Goal: Transaction & Acquisition: Purchase product/service

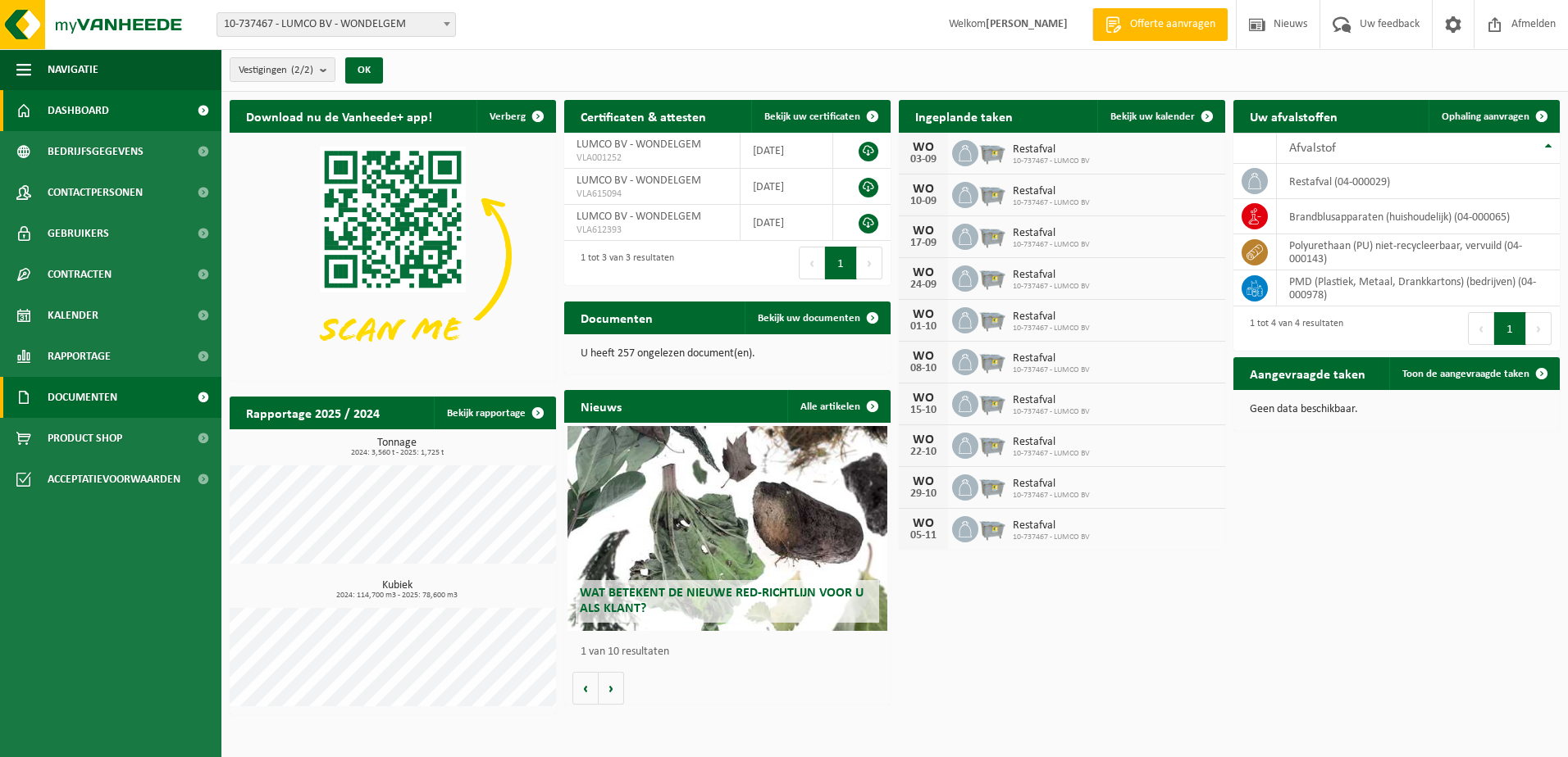
click at [201, 392] on span at bounding box center [202, 398] width 37 height 41
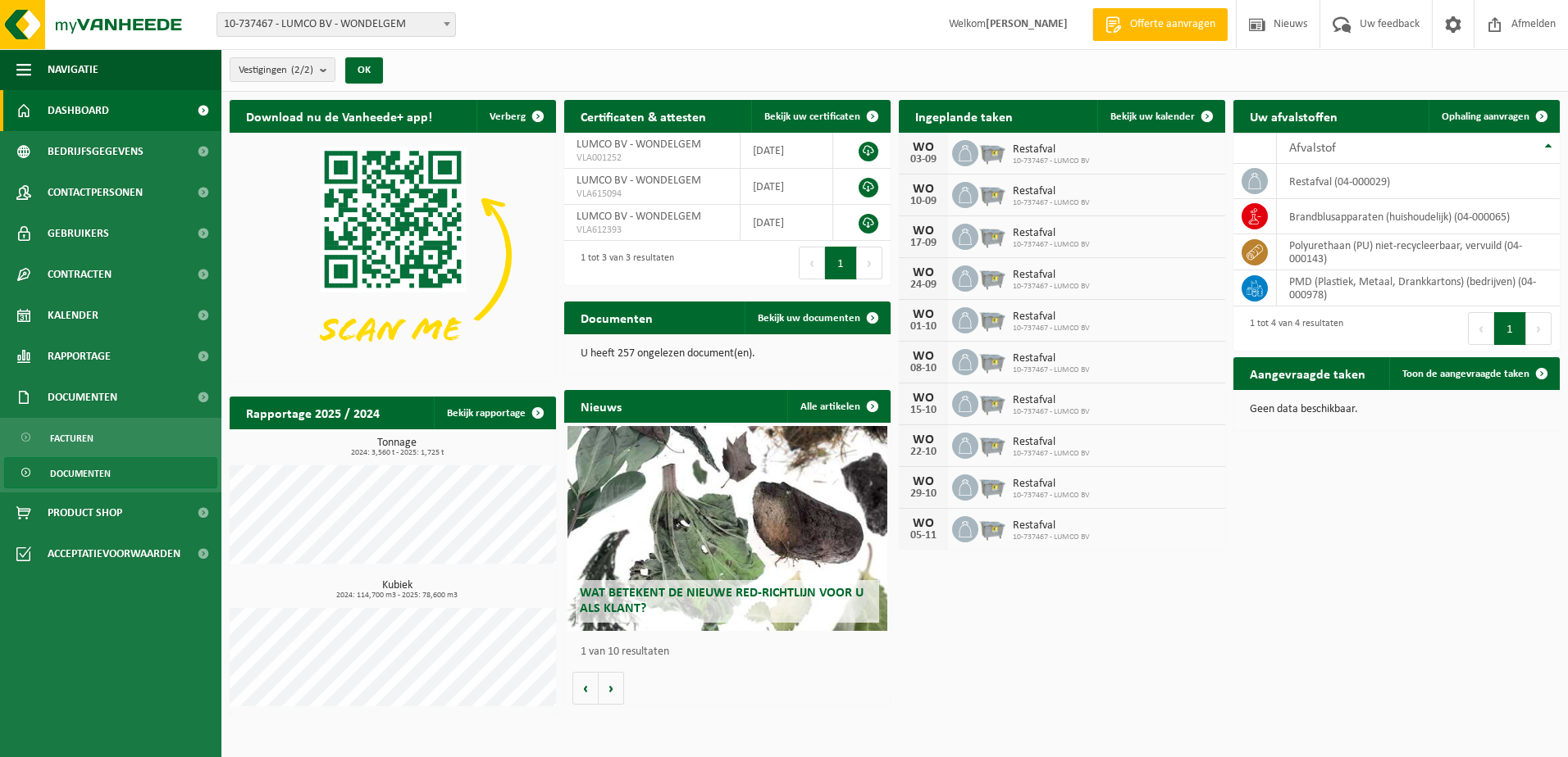
click at [89, 472] on span "Documenten" at bounding box center [81, 473] width 61 height 31
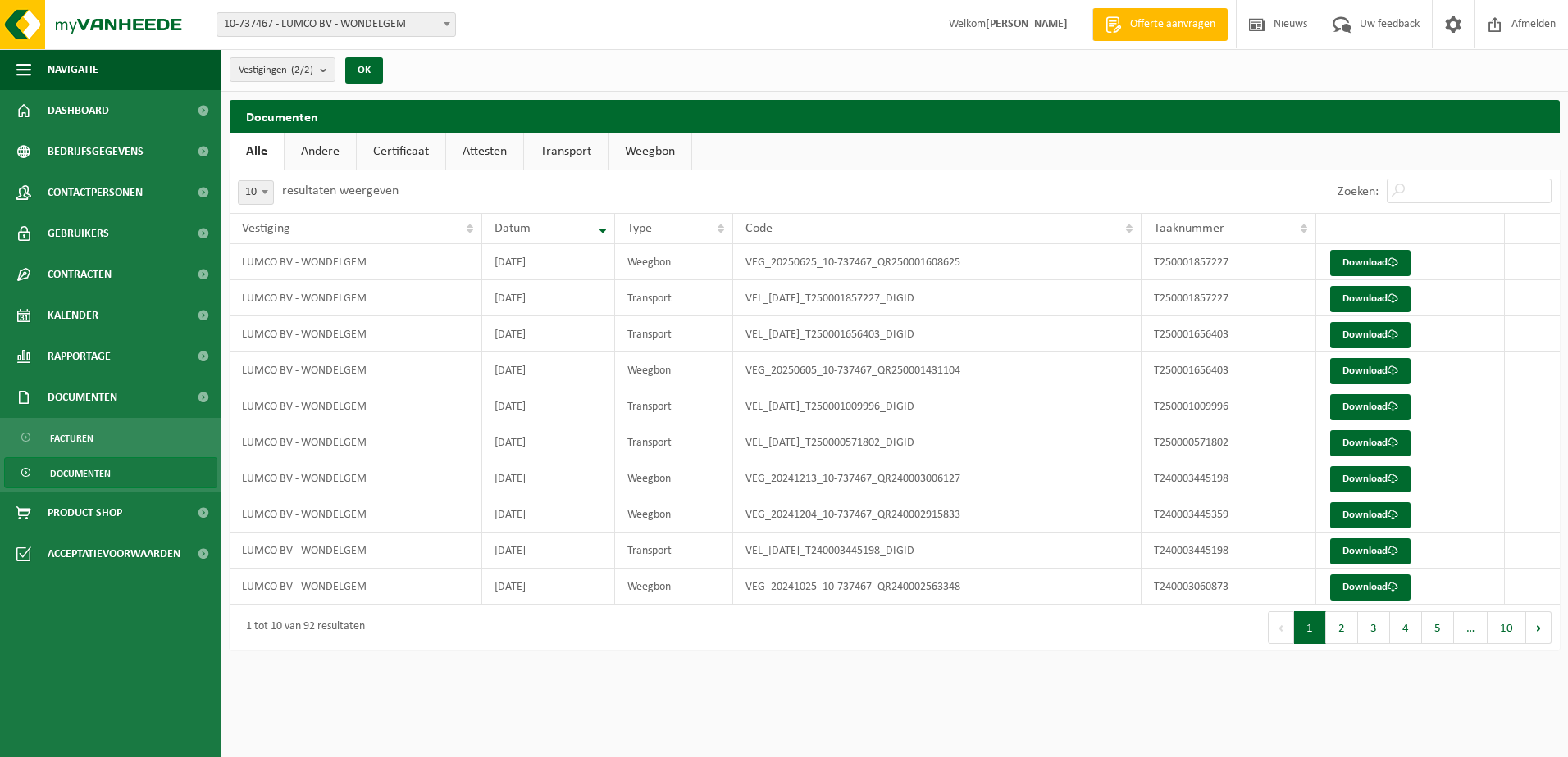
click at [392, 142] on link "Certificaat" at bounding box center [401, 152] width 89 height 38
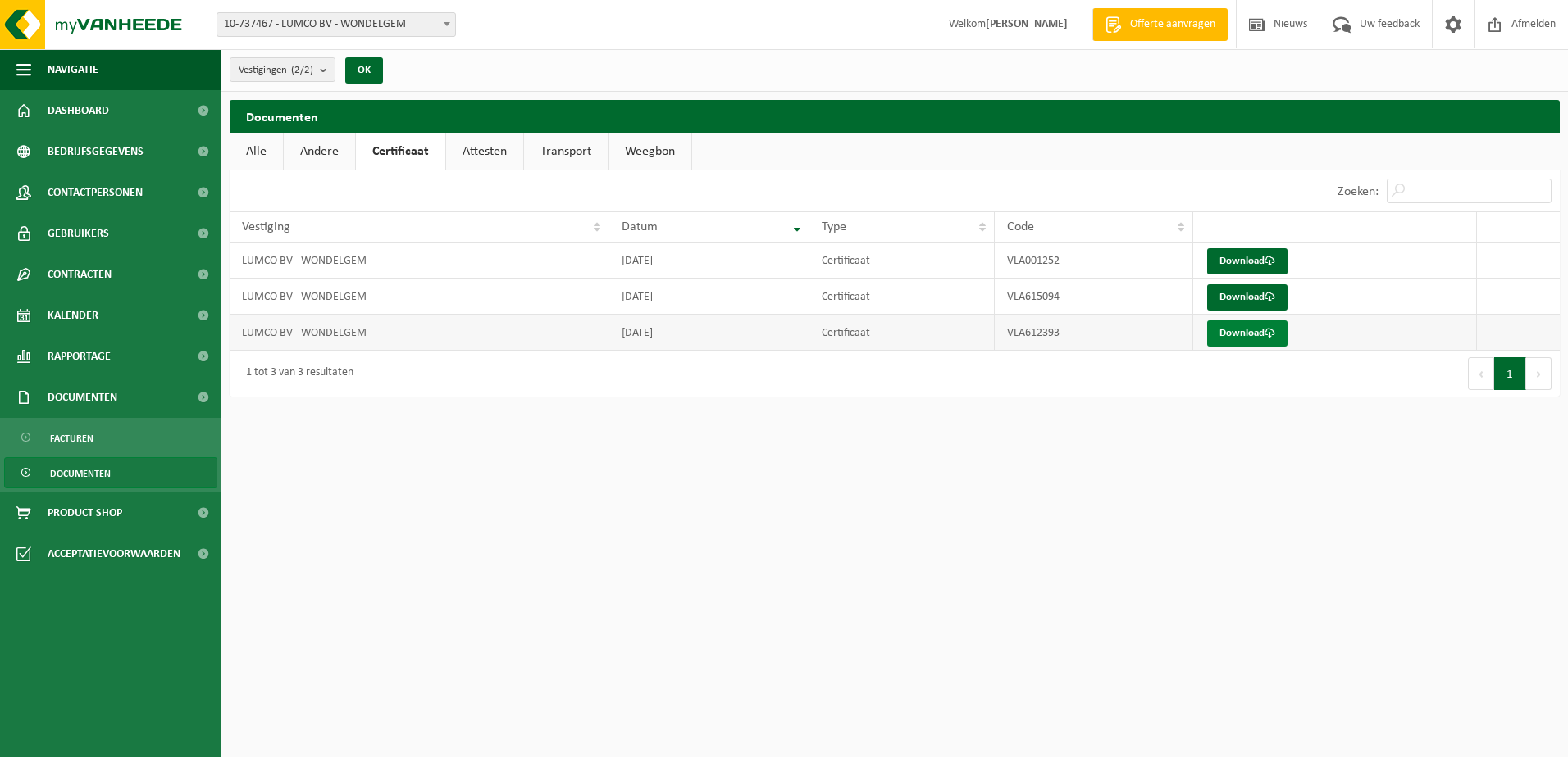
click at [1245, 332] on link "Download" at bounding box center [1246, 333] width 80 height 26
click at [1241, 256] on link "Download" at bounding box center [1246, 260] width 80 height 26
click at [484, 147] on link "Attesten" at bounding box center [484, 152] width 77 height 38
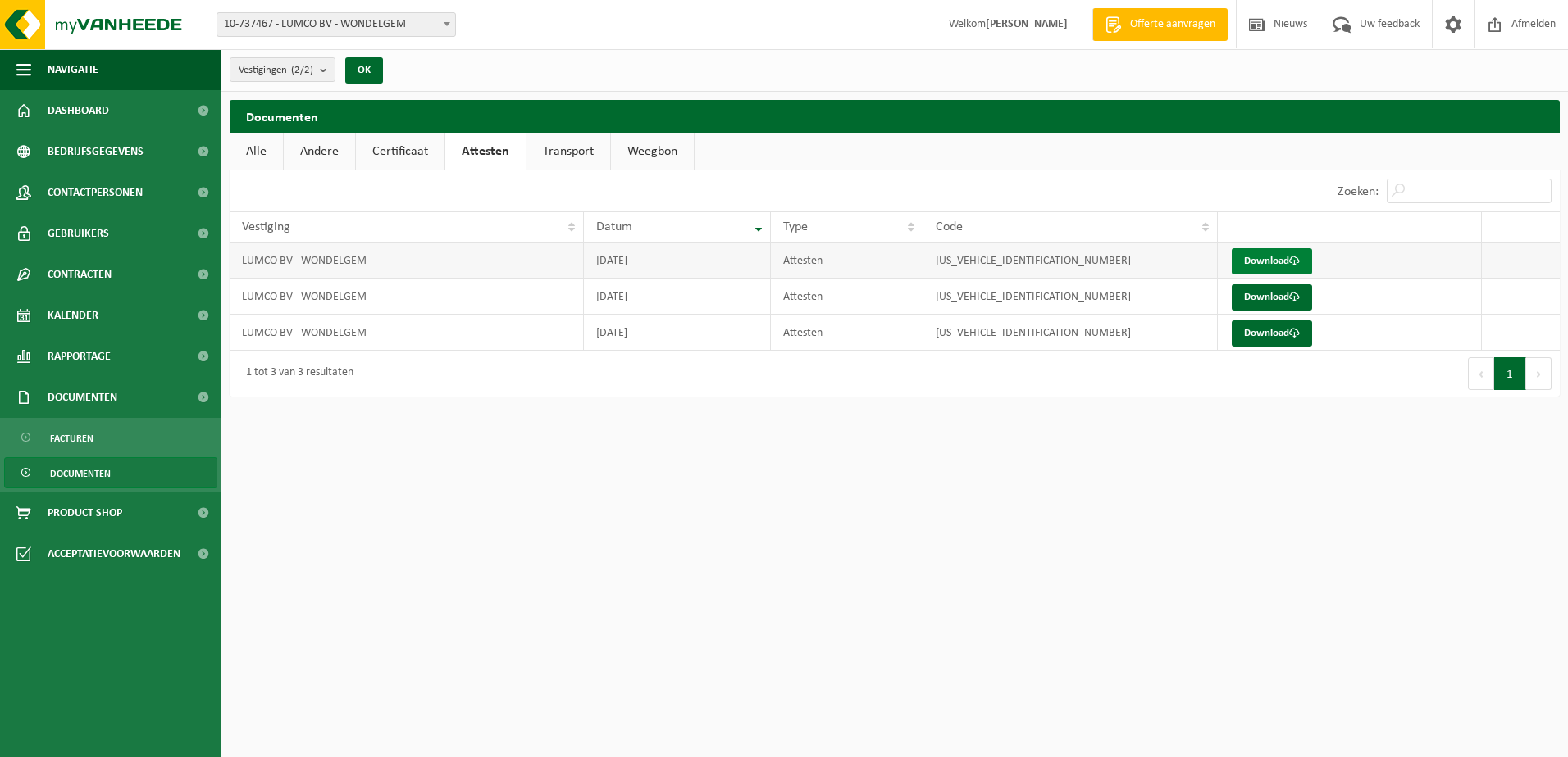
click at [1267, 256] on link "Download" at bounding box center [1271, 260] width 80 height 26
click at [563, 152] on link "Transport" at bounding box center [568, 152] width 84 height 38
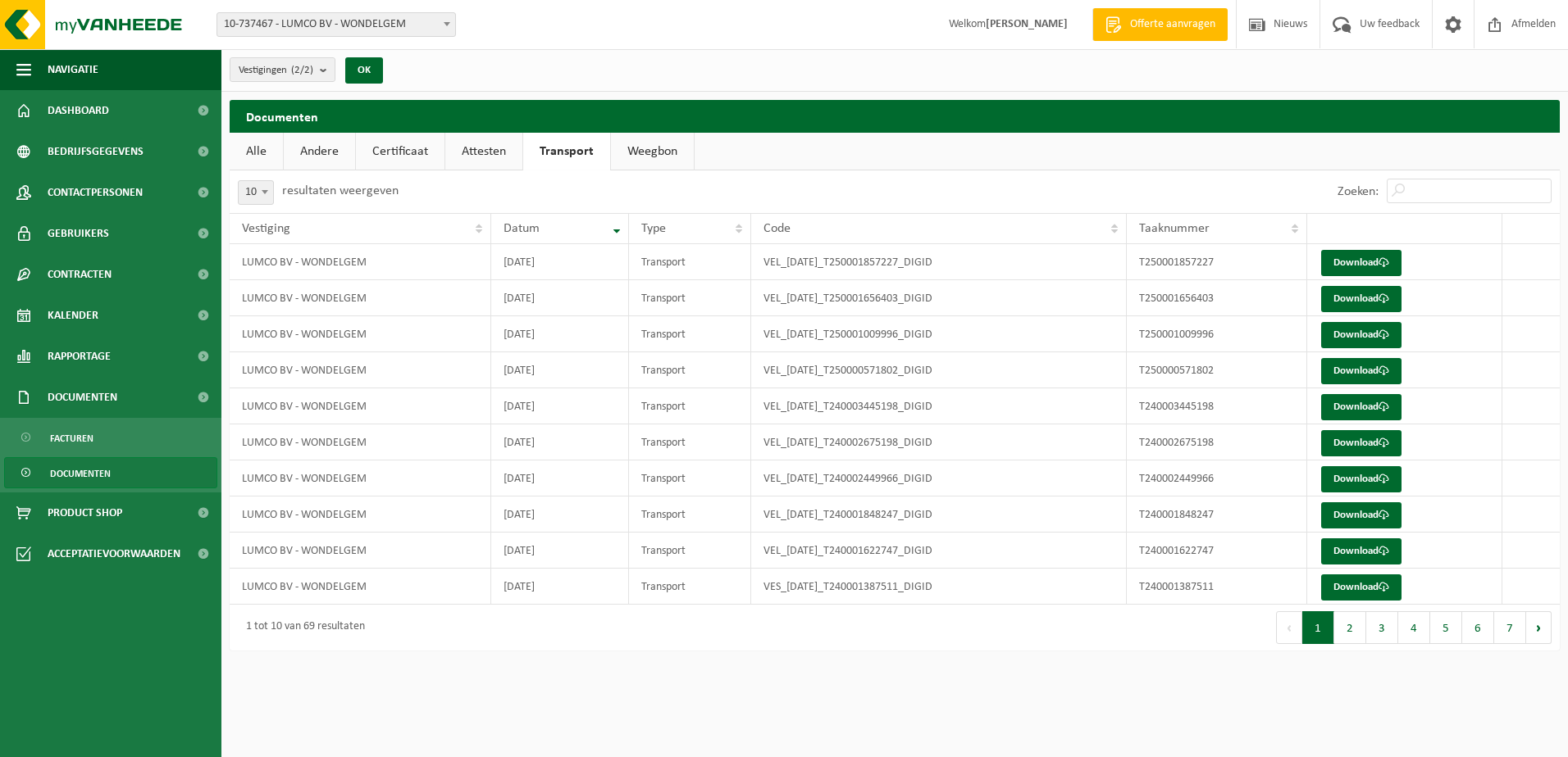
click at [642, 149] on link "Weegbon" at bounding box center [652, 152] width 83 height 38
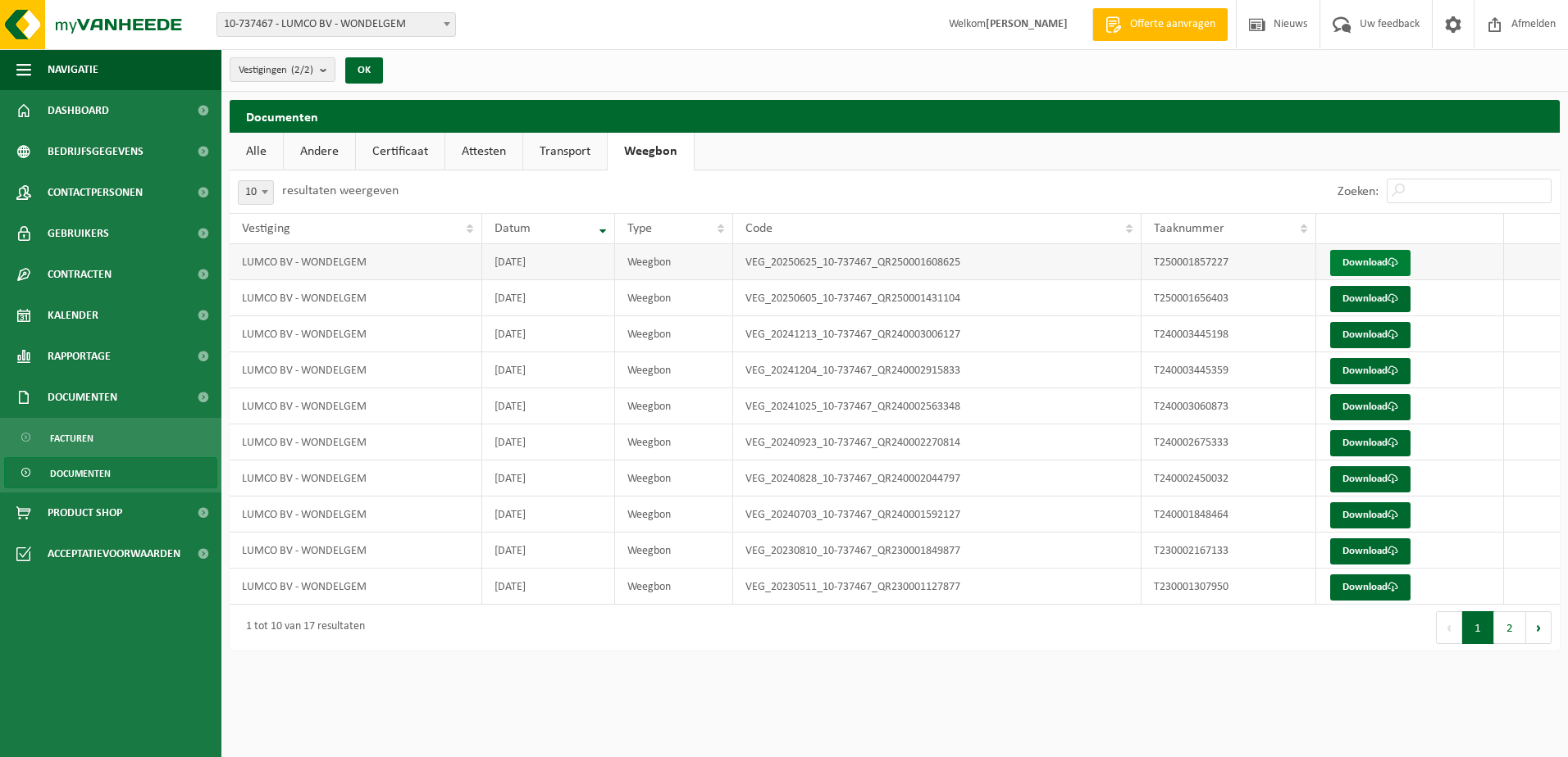
click at [1382, 252] on link "Download" at bounding box center [1369, 262] width 80 height 26
click at [258, 145] on link "Alle" at bounding box center [255, 152] width 53 height 38
click at [318, 153] on link "Andere" at bounding box center [320, 152] width 71 height 38
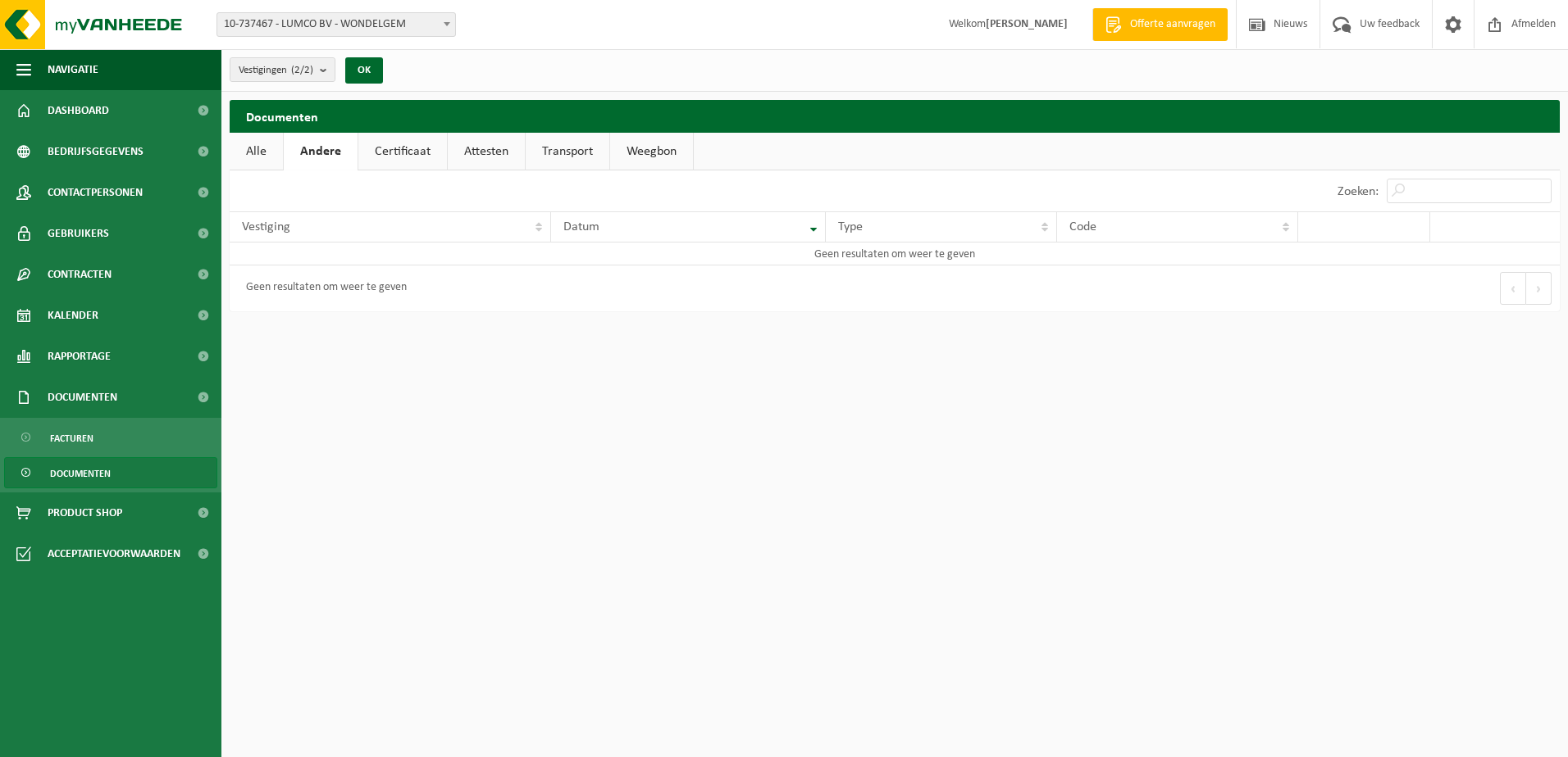
click at [396, 146] on link "Certificaat" at bounding box center [403, 152] width 89 height 38
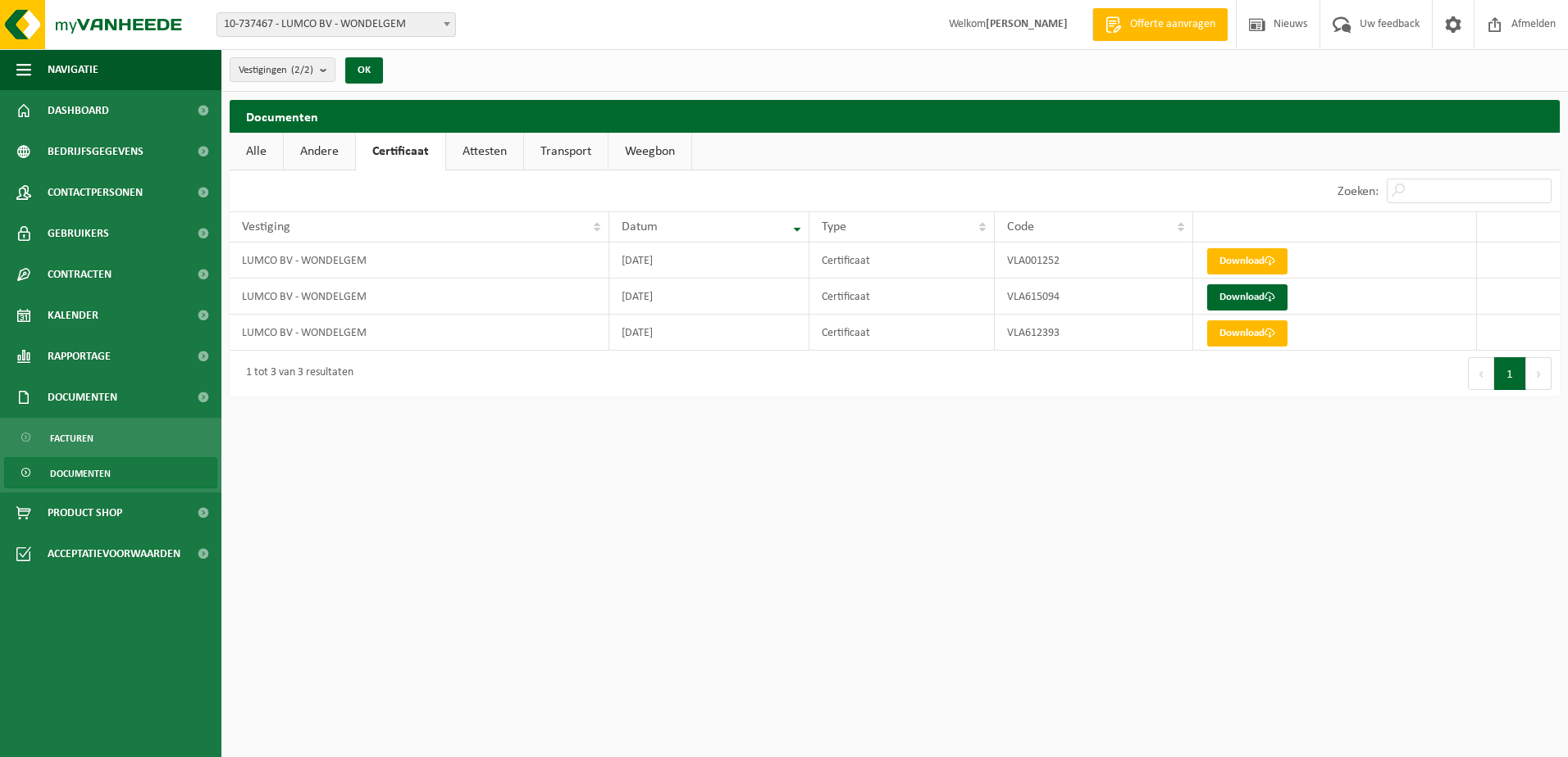
click at [482, 142] on link "Attesten" at bounding box center [484, 152] width 77 height 38
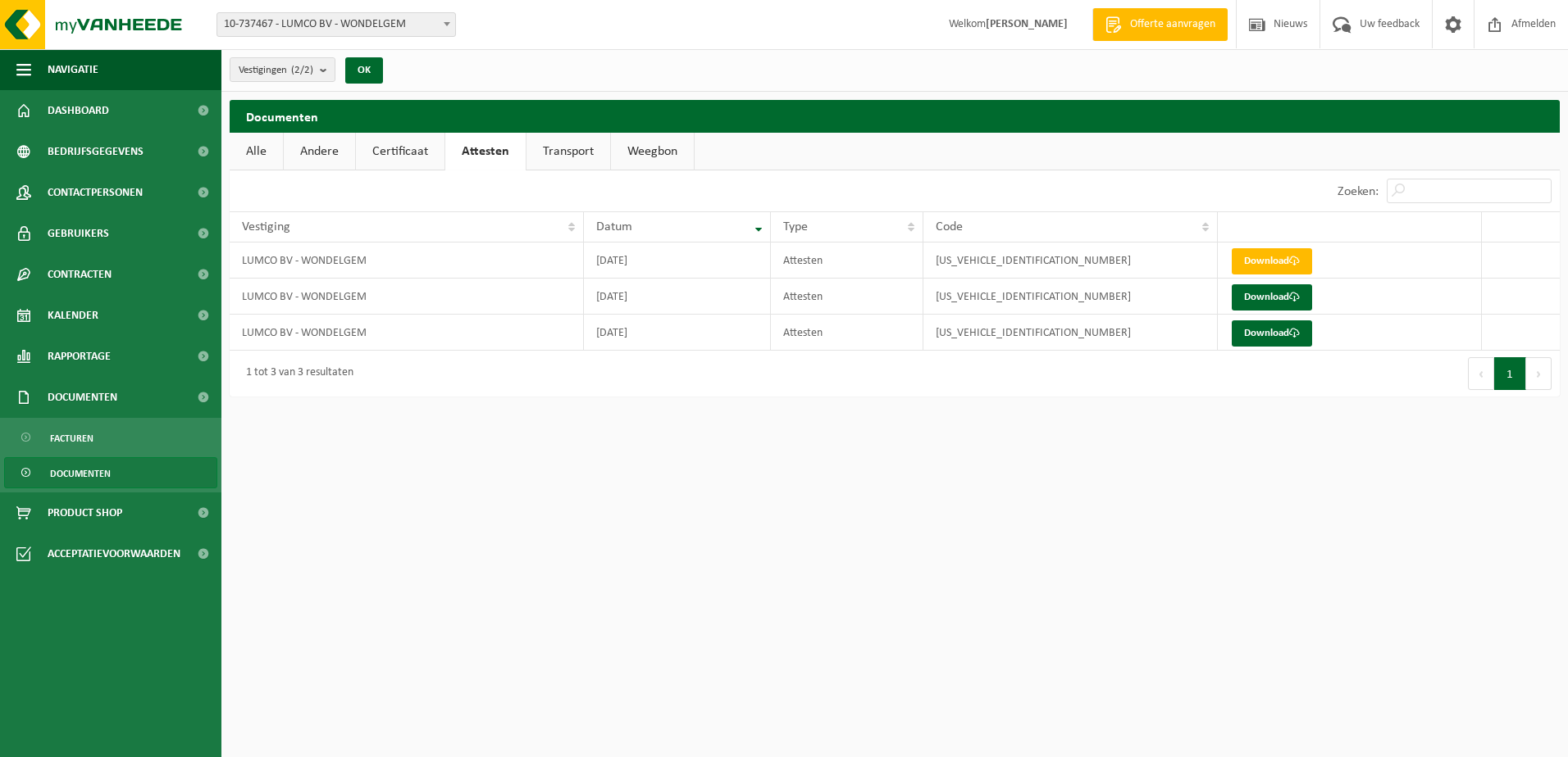
click at [542, 151] on link "Transport" at bounding box center [568, 152] width 84 height 38
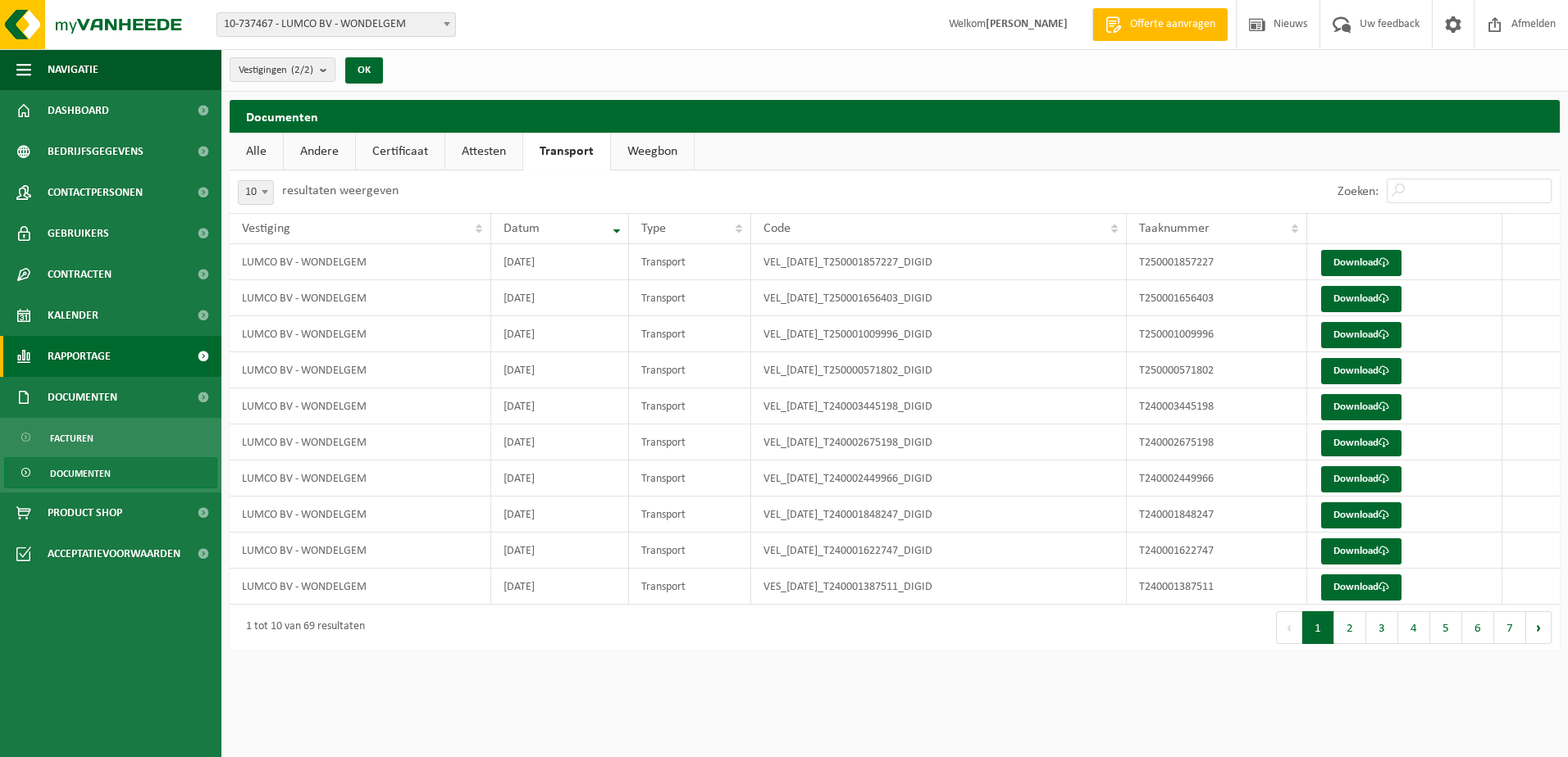
click at [98, 354] on span "Rapportage" at bounding box center [79, 356] width 63 height 41
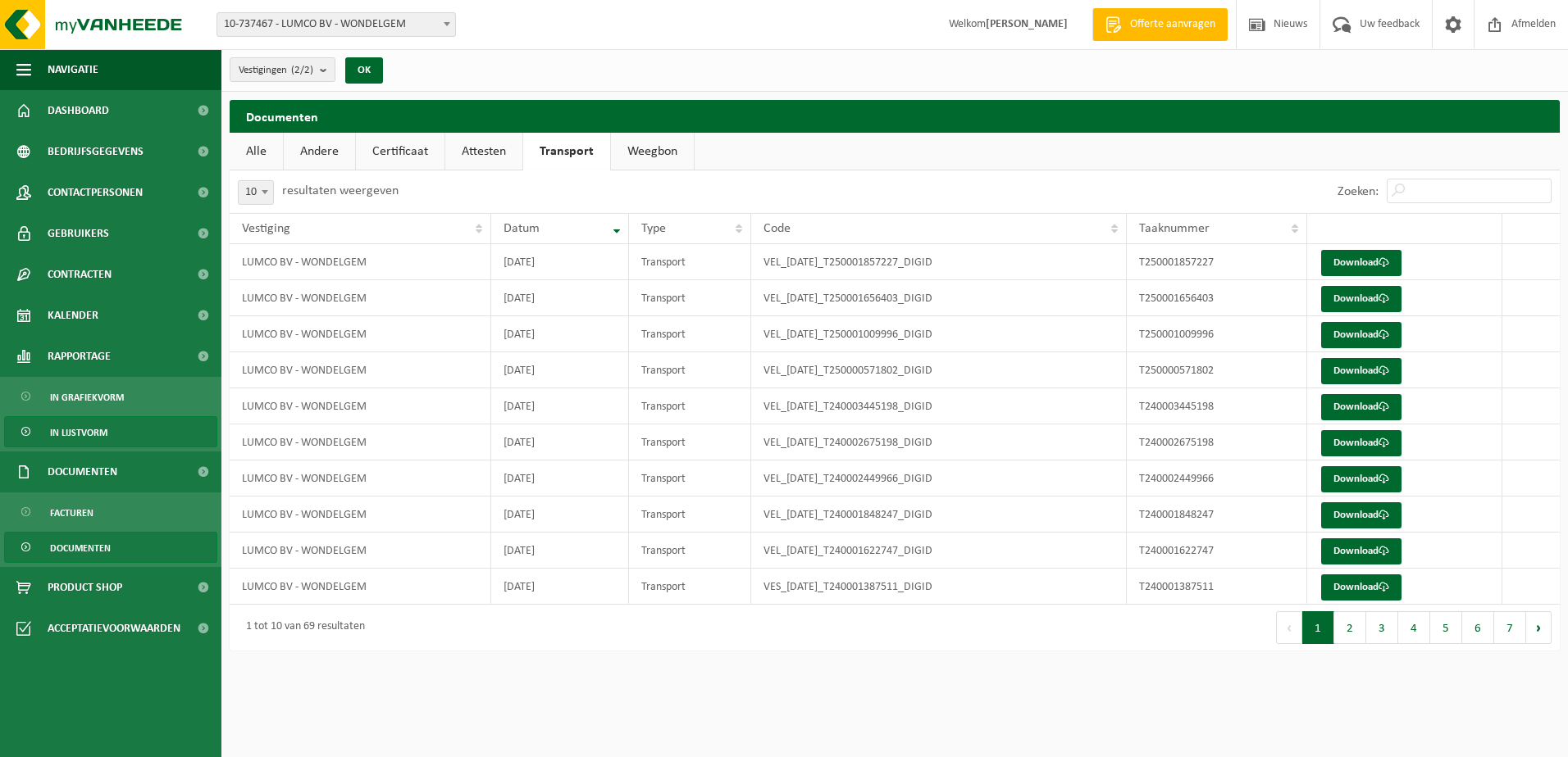
click at [102, 431] on span "In lijstvorm" at bounding box center [79, 432] width 58 height 31
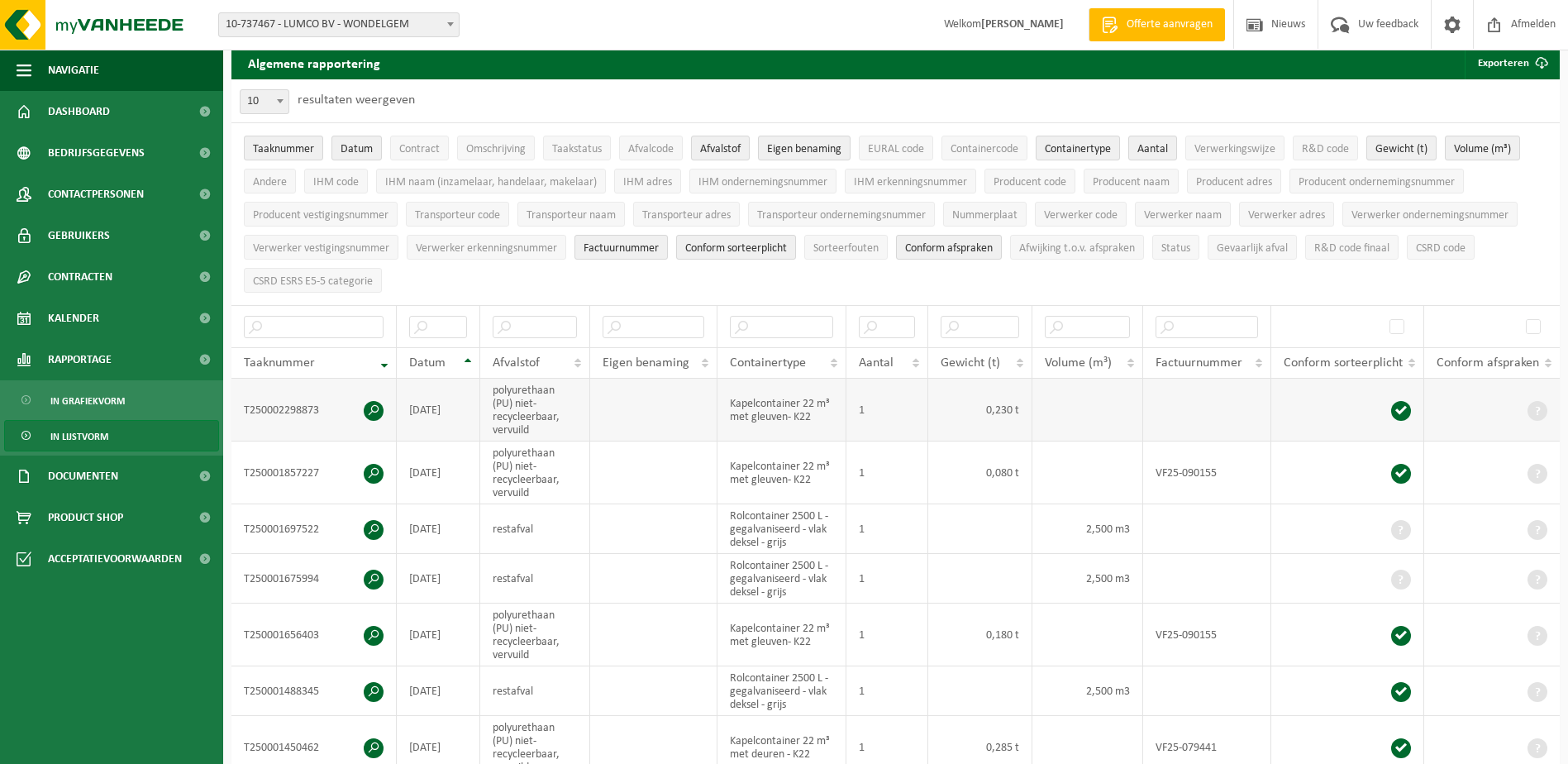
scroll to position [82, 0]
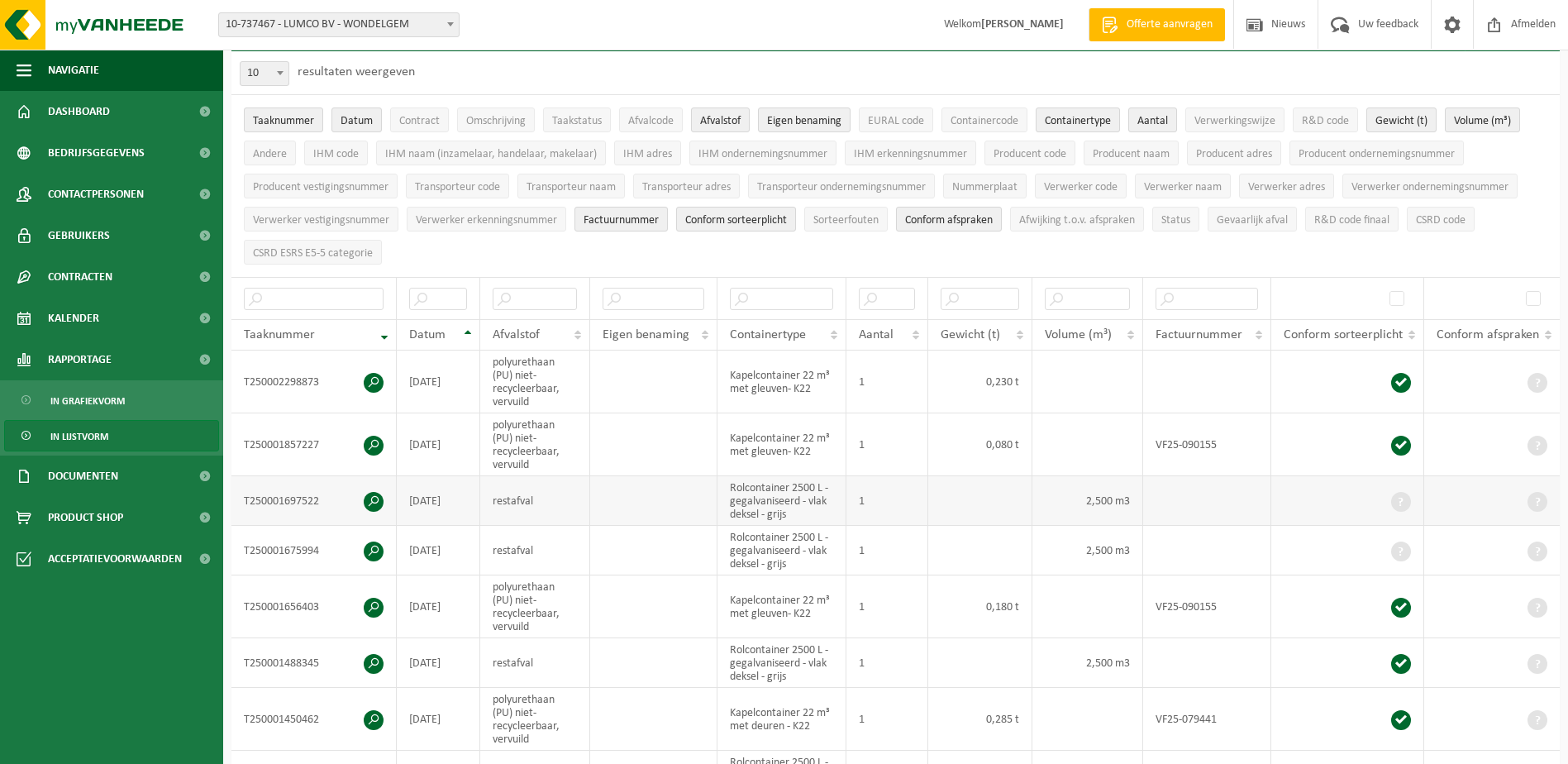
click at [1402, 496] on span at bounding box center [1401, 502] width 20 height 20
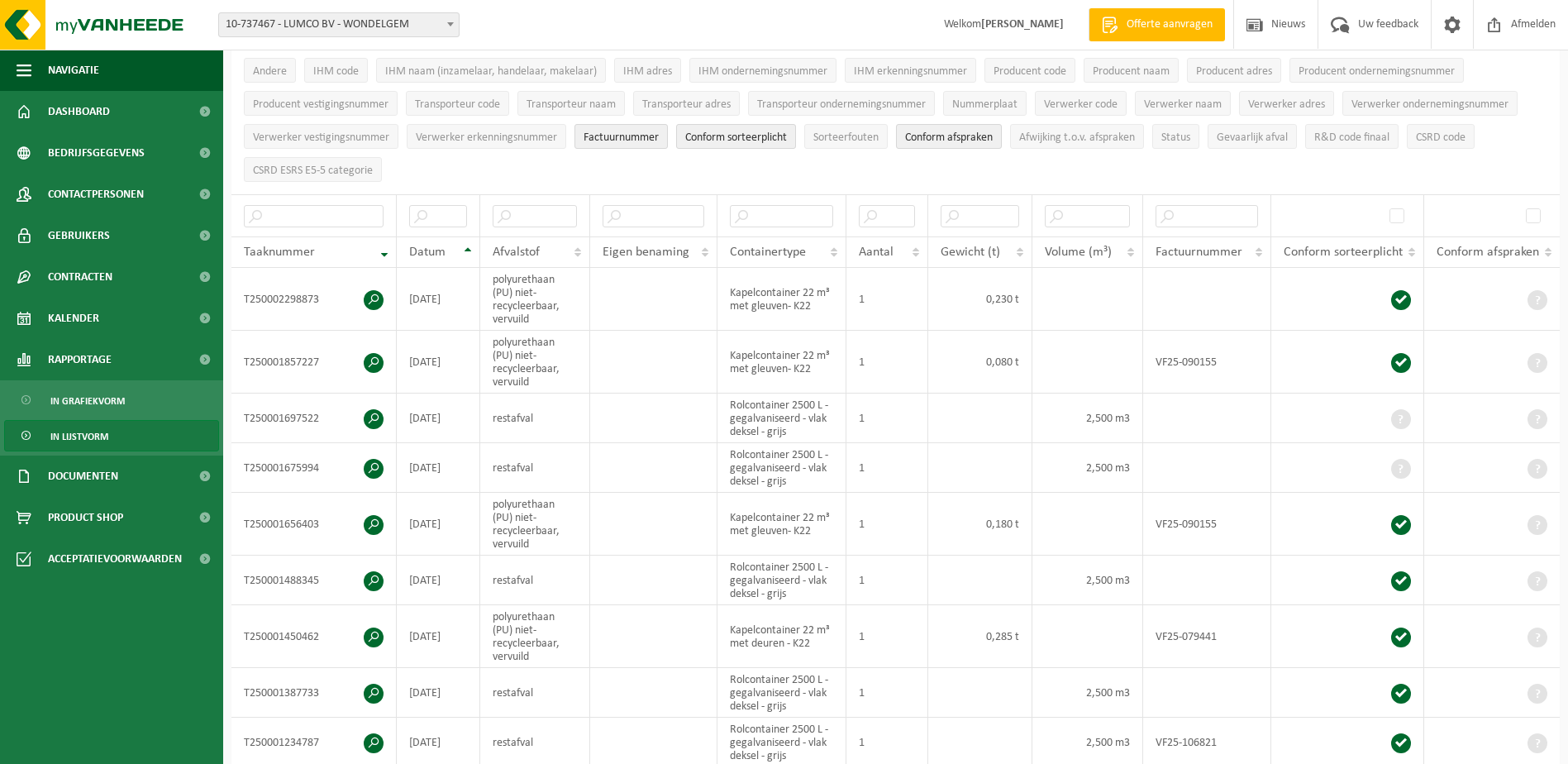
scroll to position [0, 0]
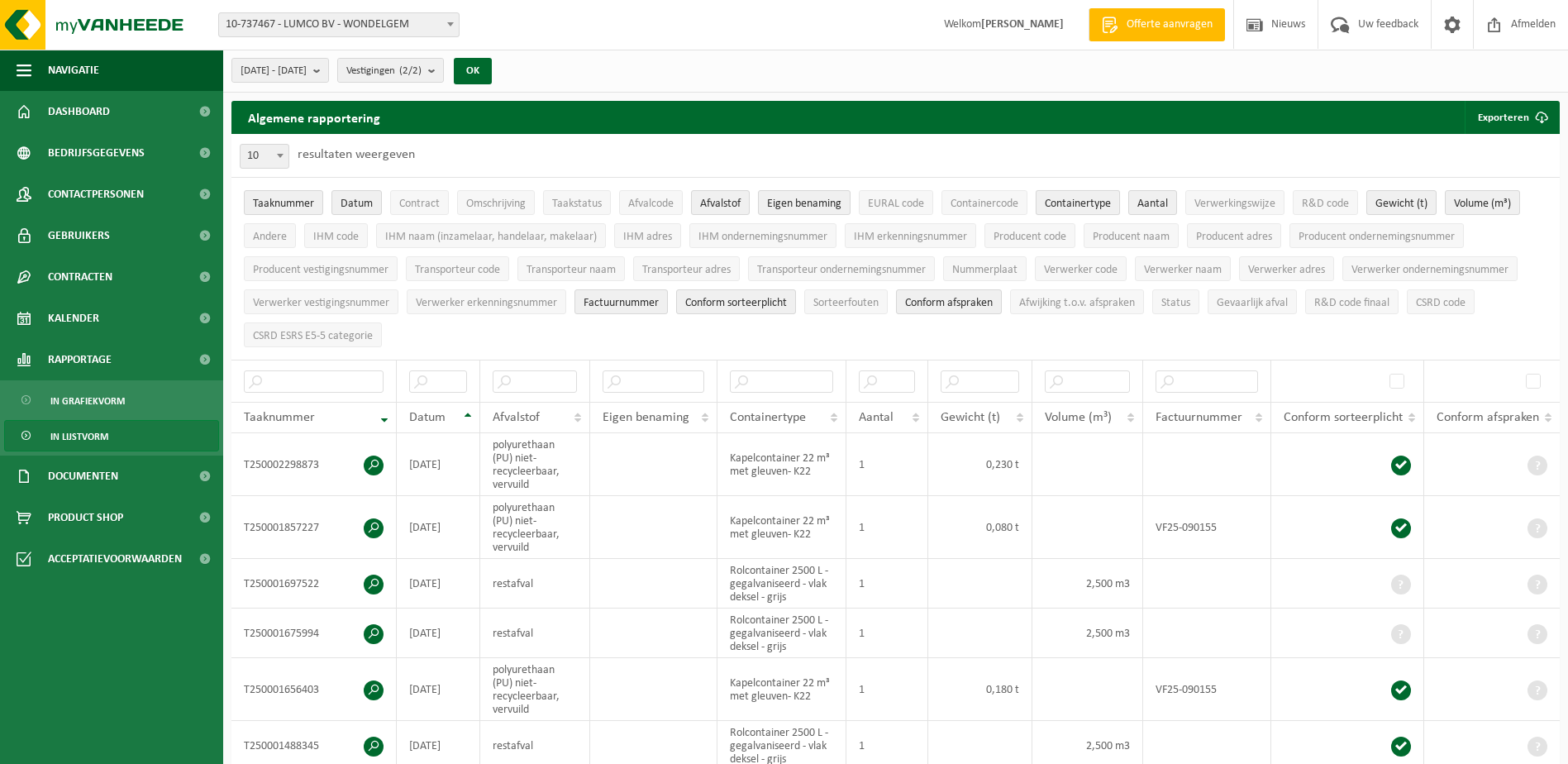
click at [1087, 206] on span "Containertype" at bounding box center [1077, 204] width 66 height 13
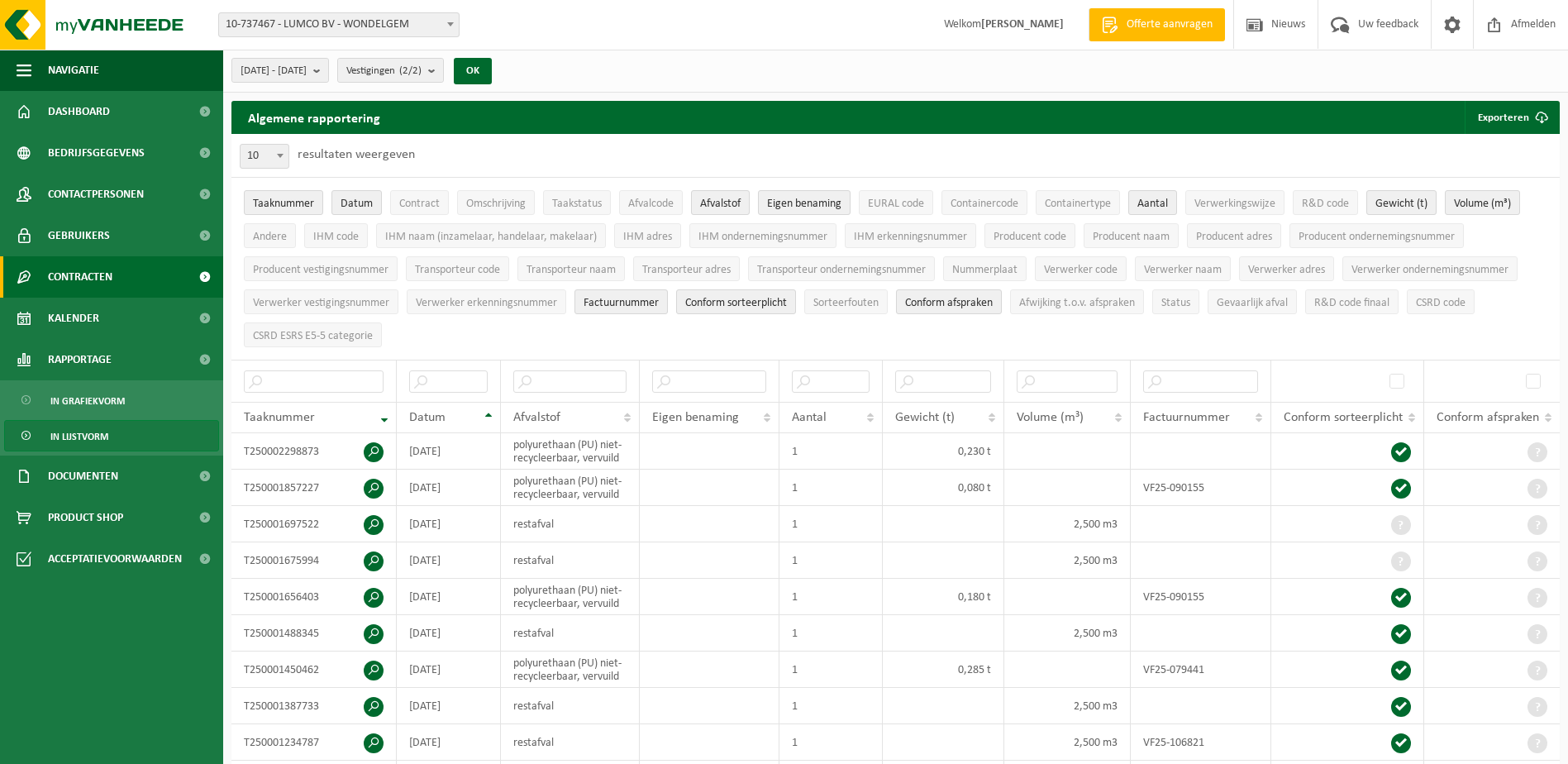
click at [110, 279] on span "Contracten" at bounding box center [80, 277] width 64 height 42
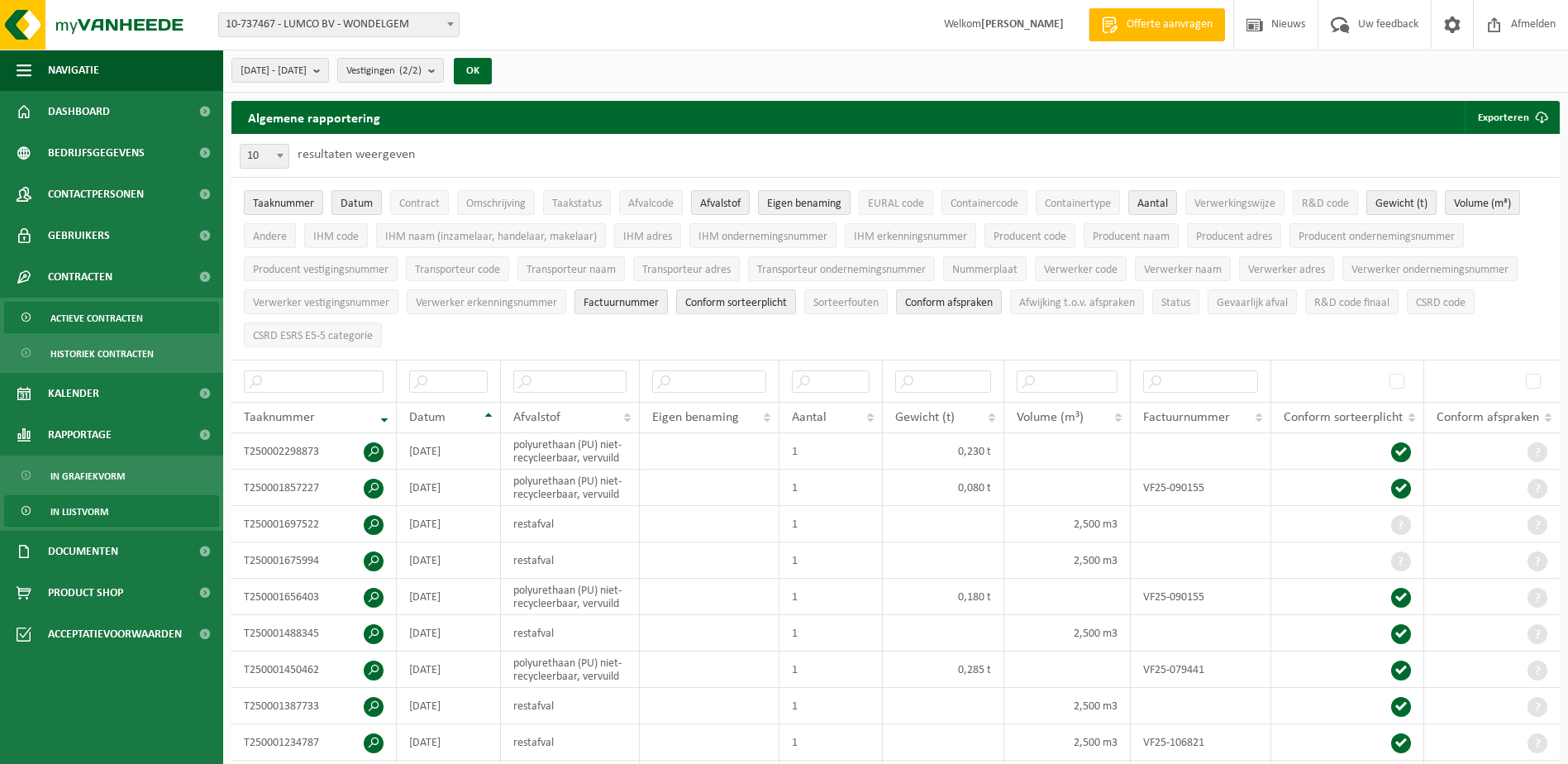
click at [119, 312] on span "Actieve contracten" at bounding box center [97, 318] width 92 height 32
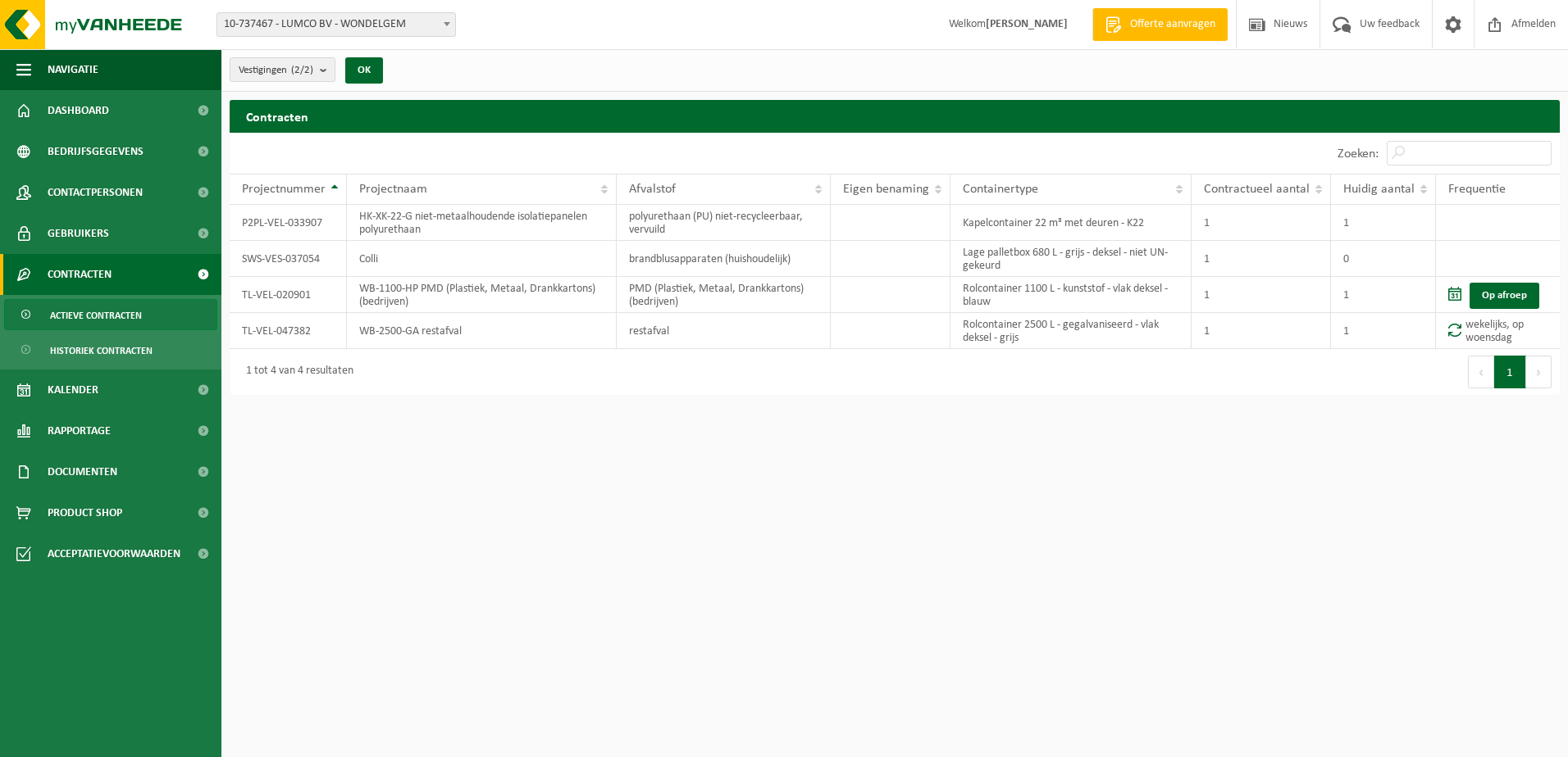
click at [201, 267] on span at bounding box center [202, 275] width 37 height 41
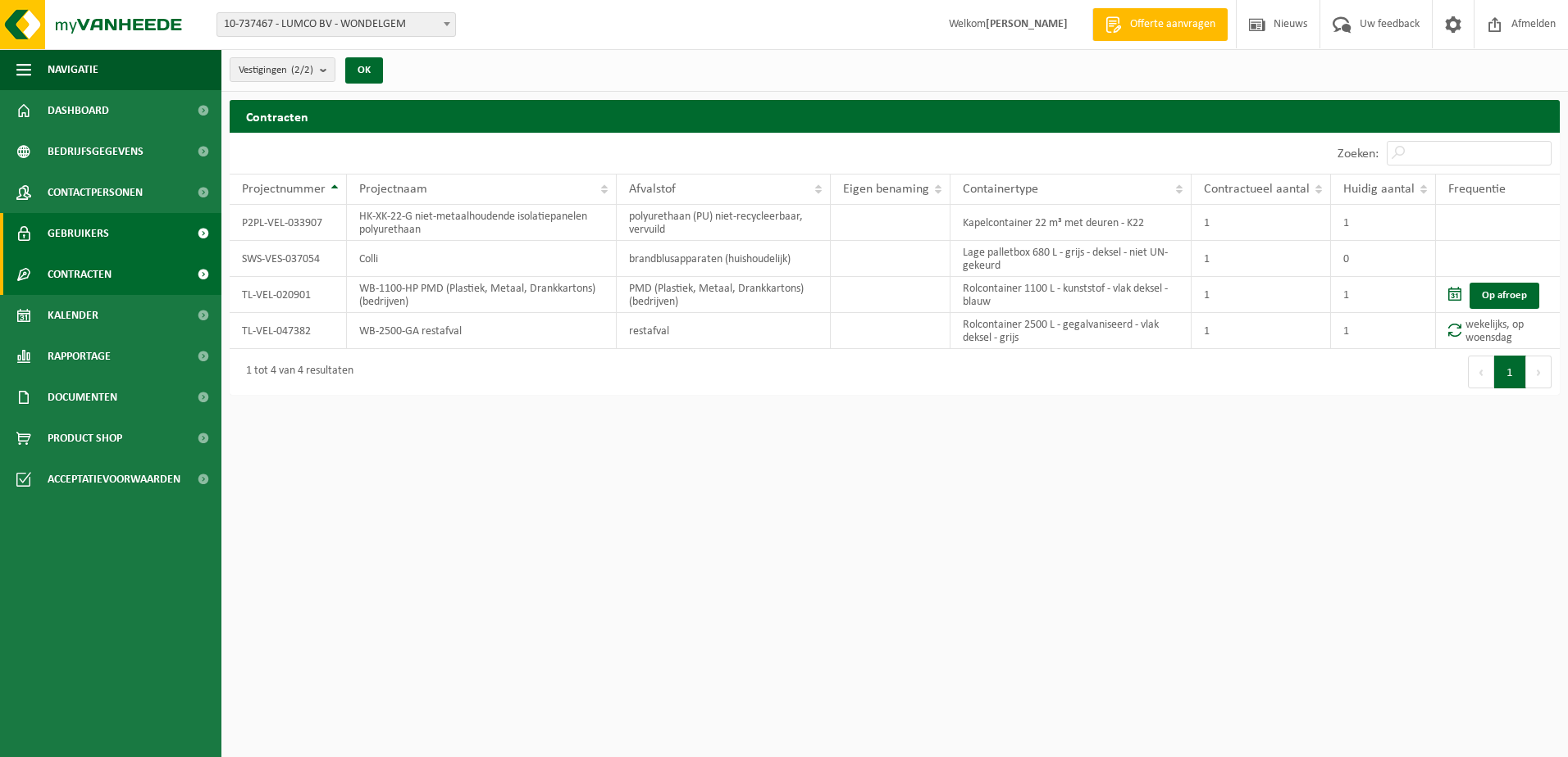
click at [90, 229] on span "Gebruikers" at bounding box center [78, 233] width 61 height 41
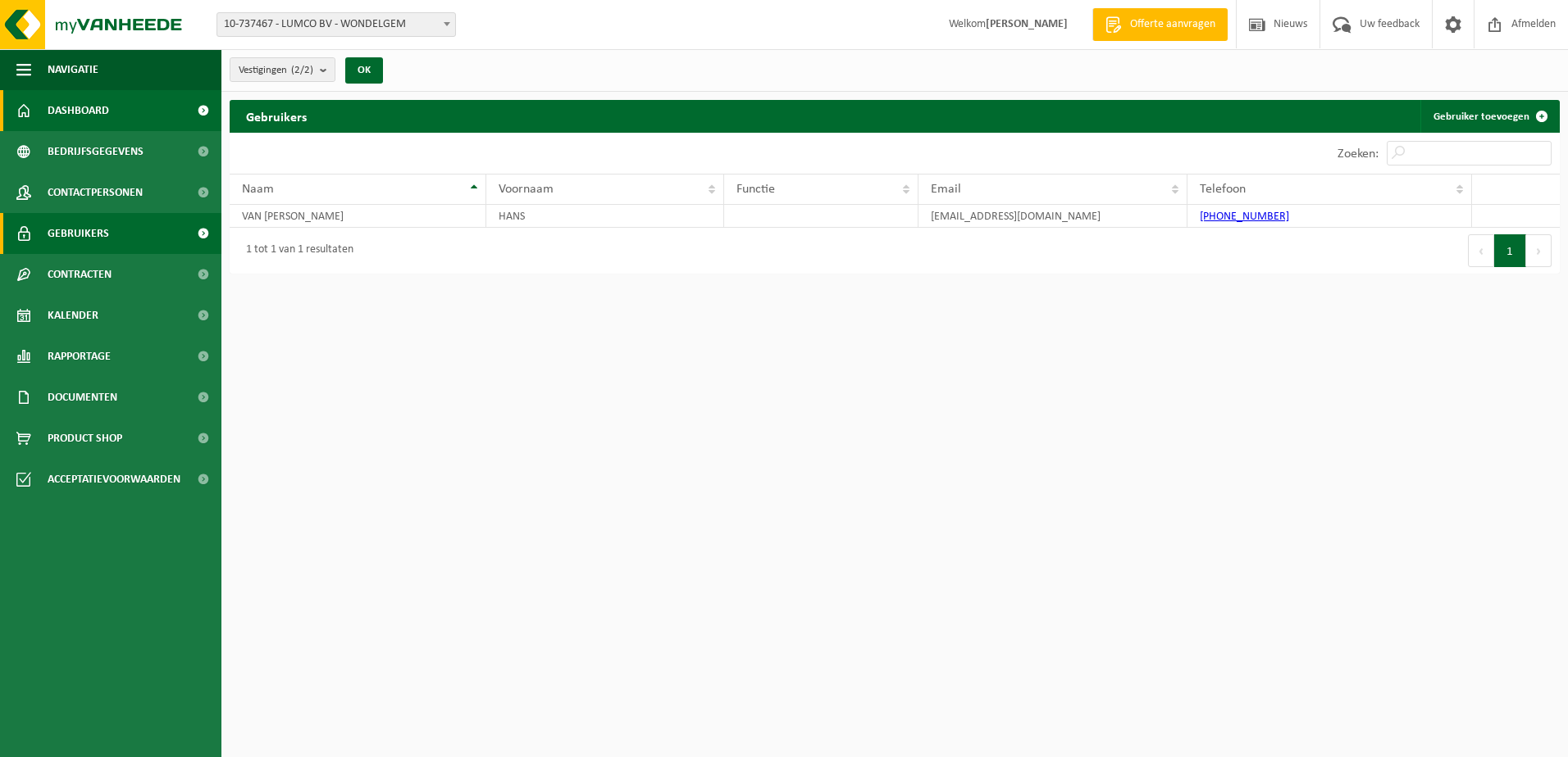
click at [100, 102] on span "Dashboard" at bounding box center [78, 110] width 61 height 41
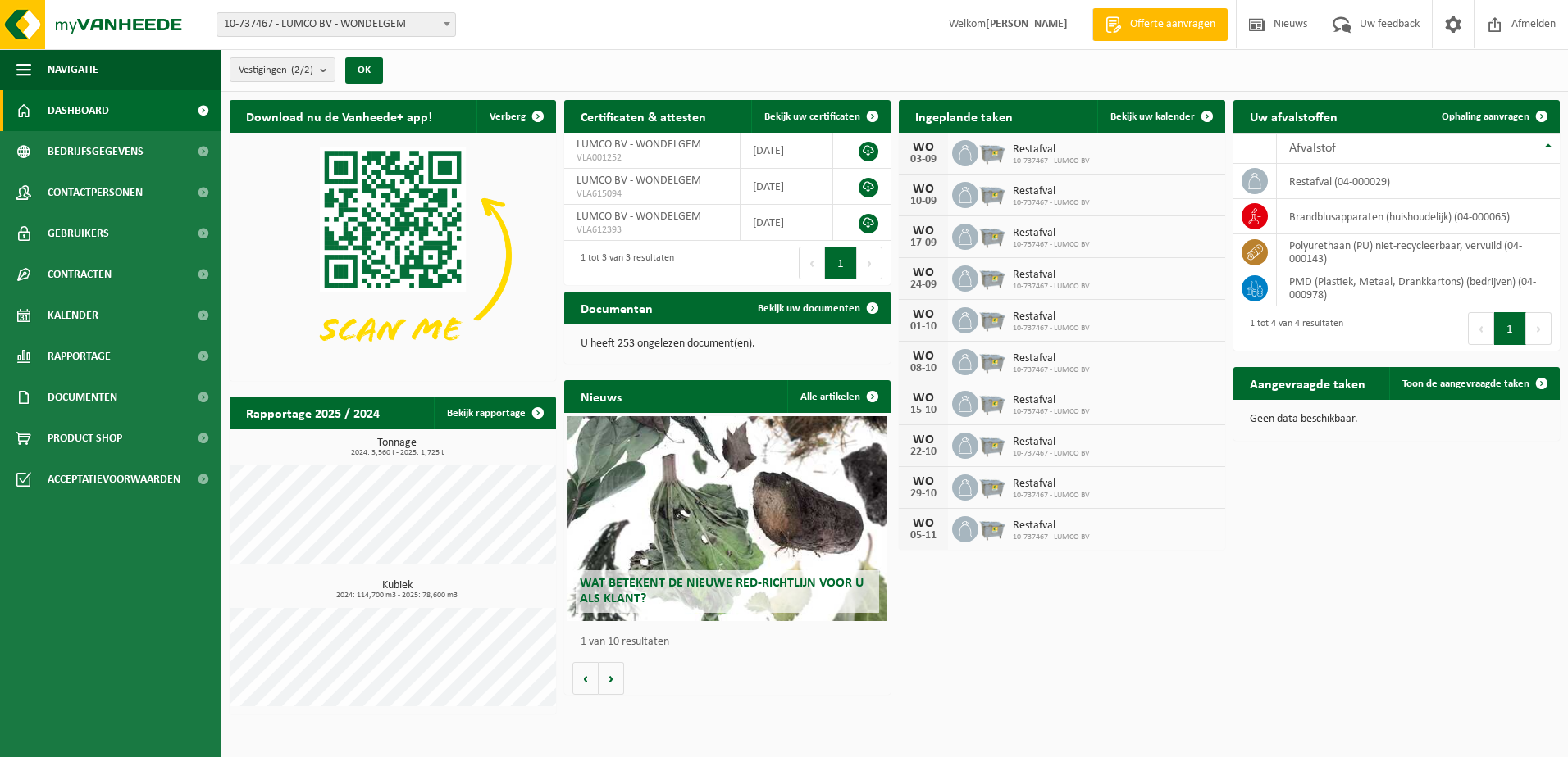
click at [930, 147] on div "WO" at bounding box center [923, 147] width 32 height 13
click at [1054, 157] on span "10-737467 - LUMCO BV" at bounding box center [1051, 161] width 77 height 10
click at [62, 436] on span "Product Shop" at bounding box center [84, 438] width 75 height 41
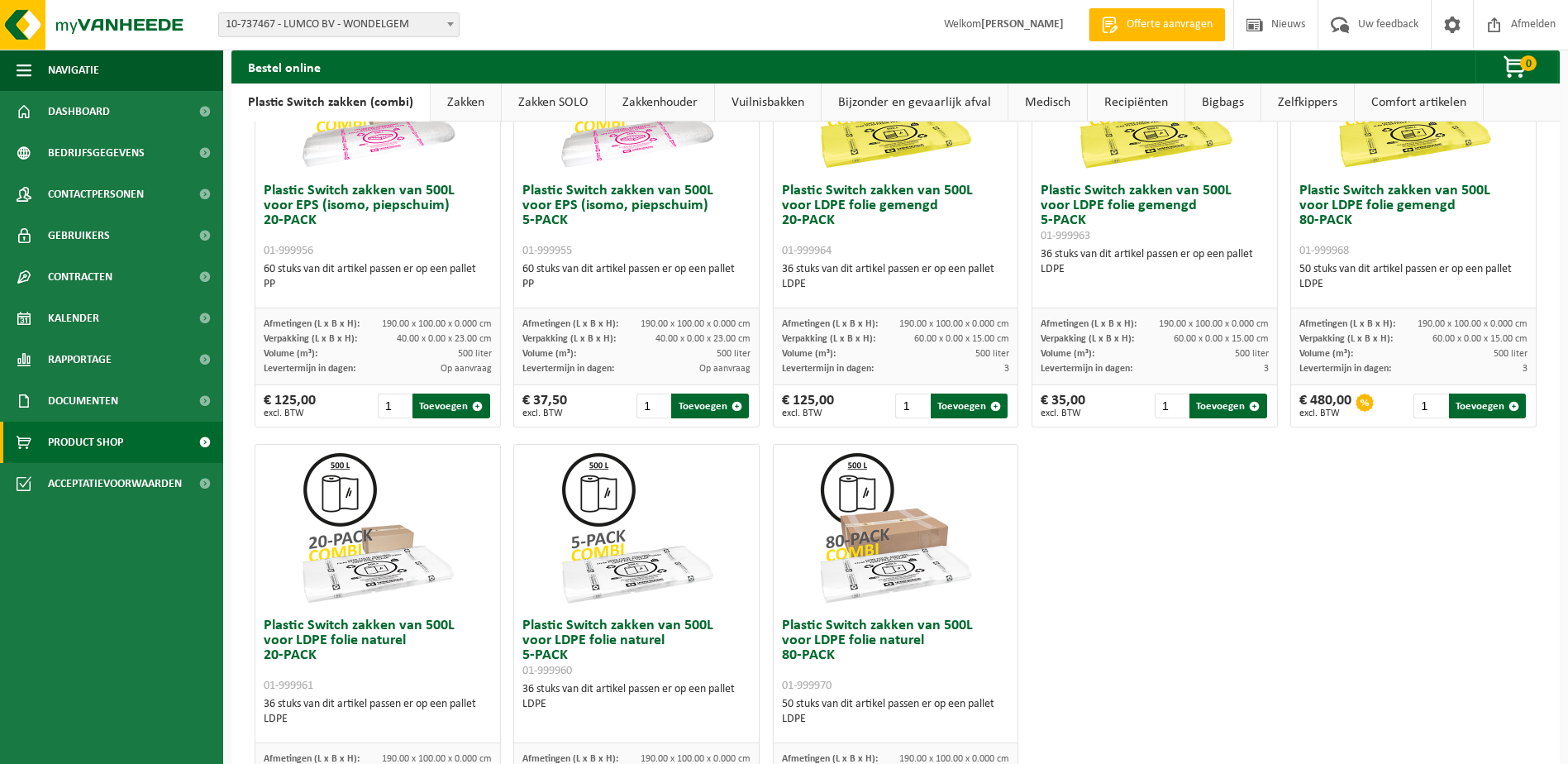
scroll to position [540, 0]
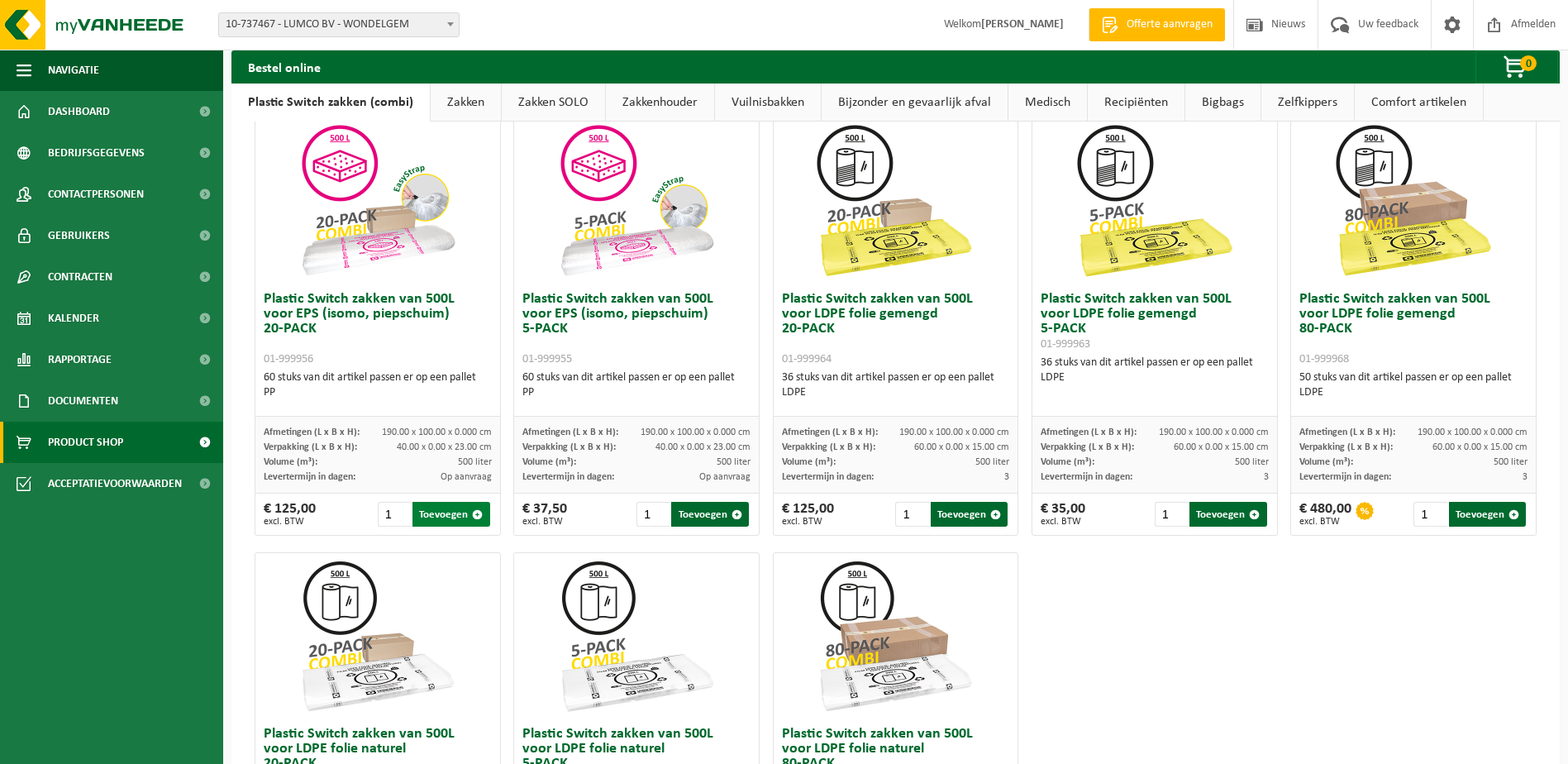
click at [436, 517] on button "Toevoegen" at bounding box center [450, 514] width 77 height 24
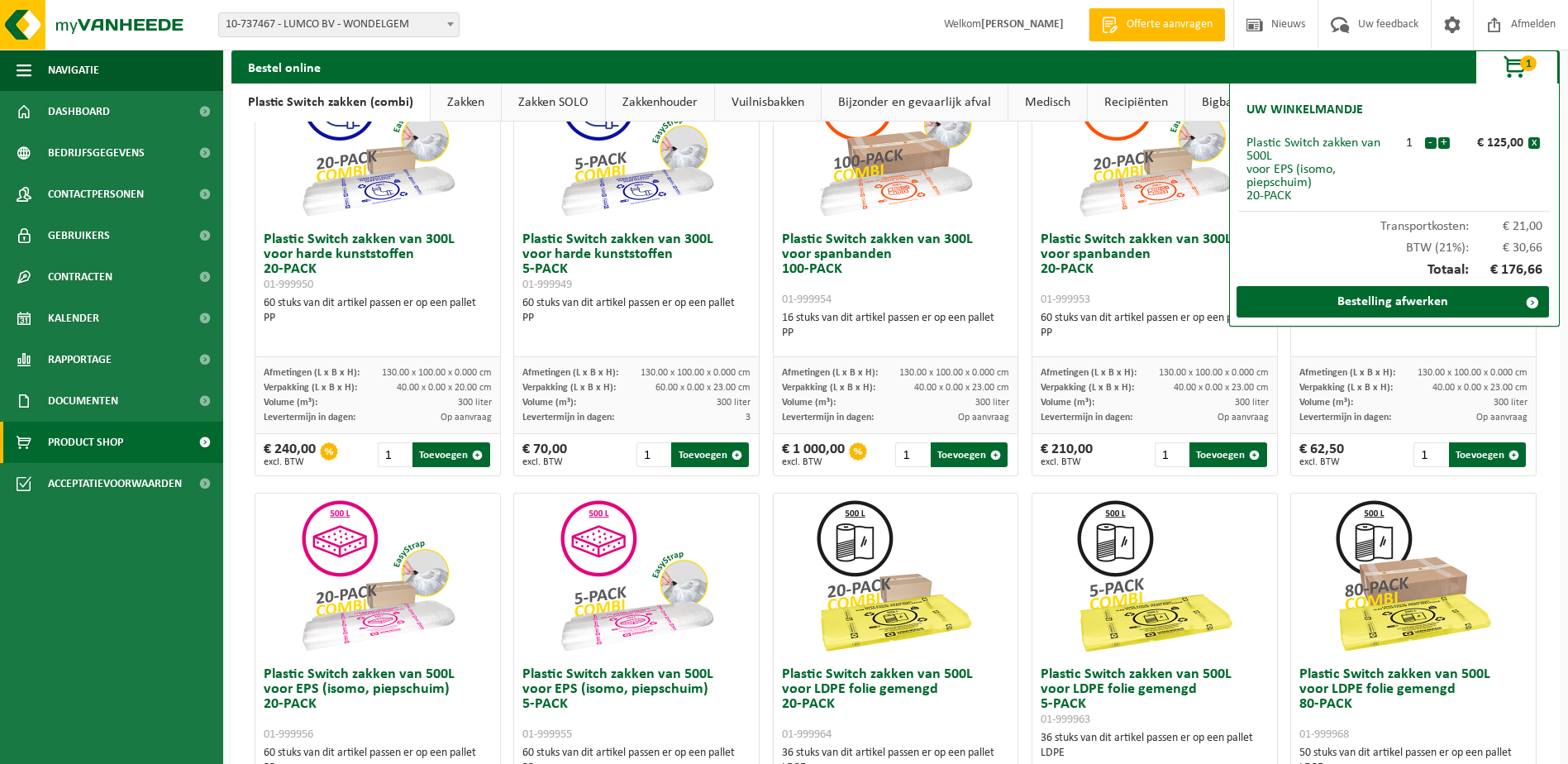
scroll to position [165, 0]
click at [439, 451] on button "Toevoegen" at bounding box center [450, 453] width 77 height 24
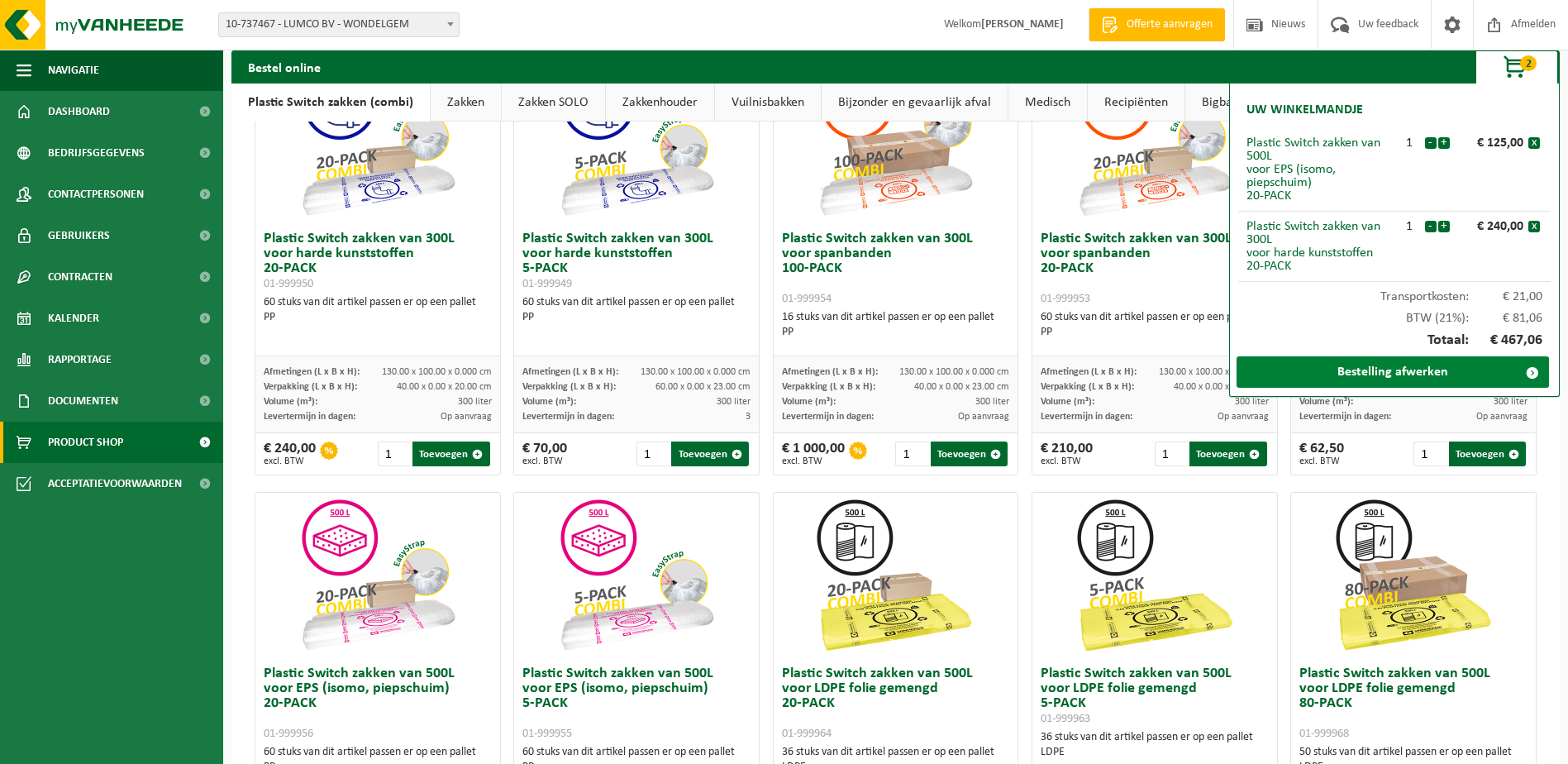
click at [1426, 374] on link "Bestelling afwerken" at bounding box center [1392, 372] width 313 height 32
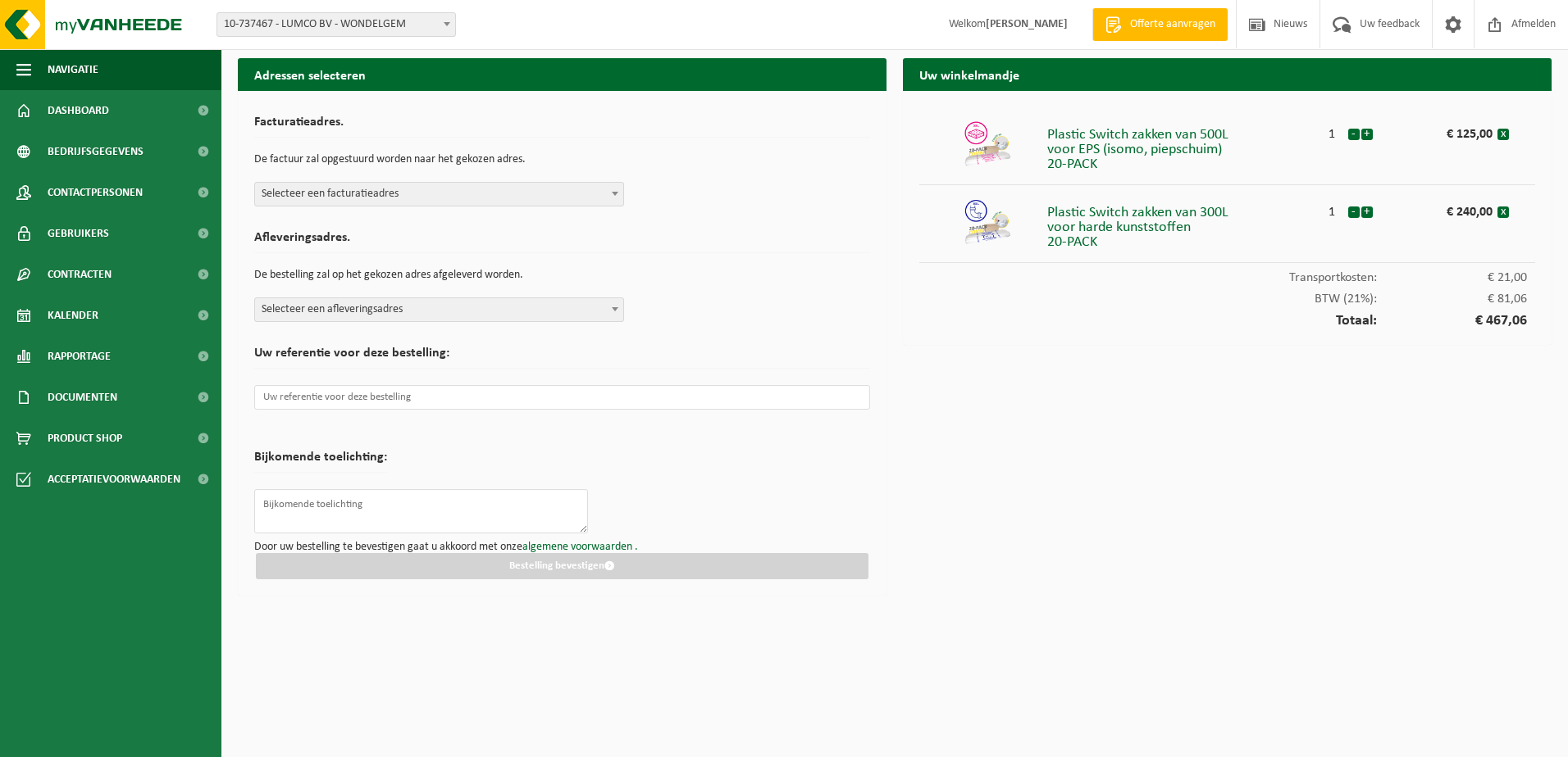
click at [611, 186] on span at bounding box center [615, 193] width 16 height 22
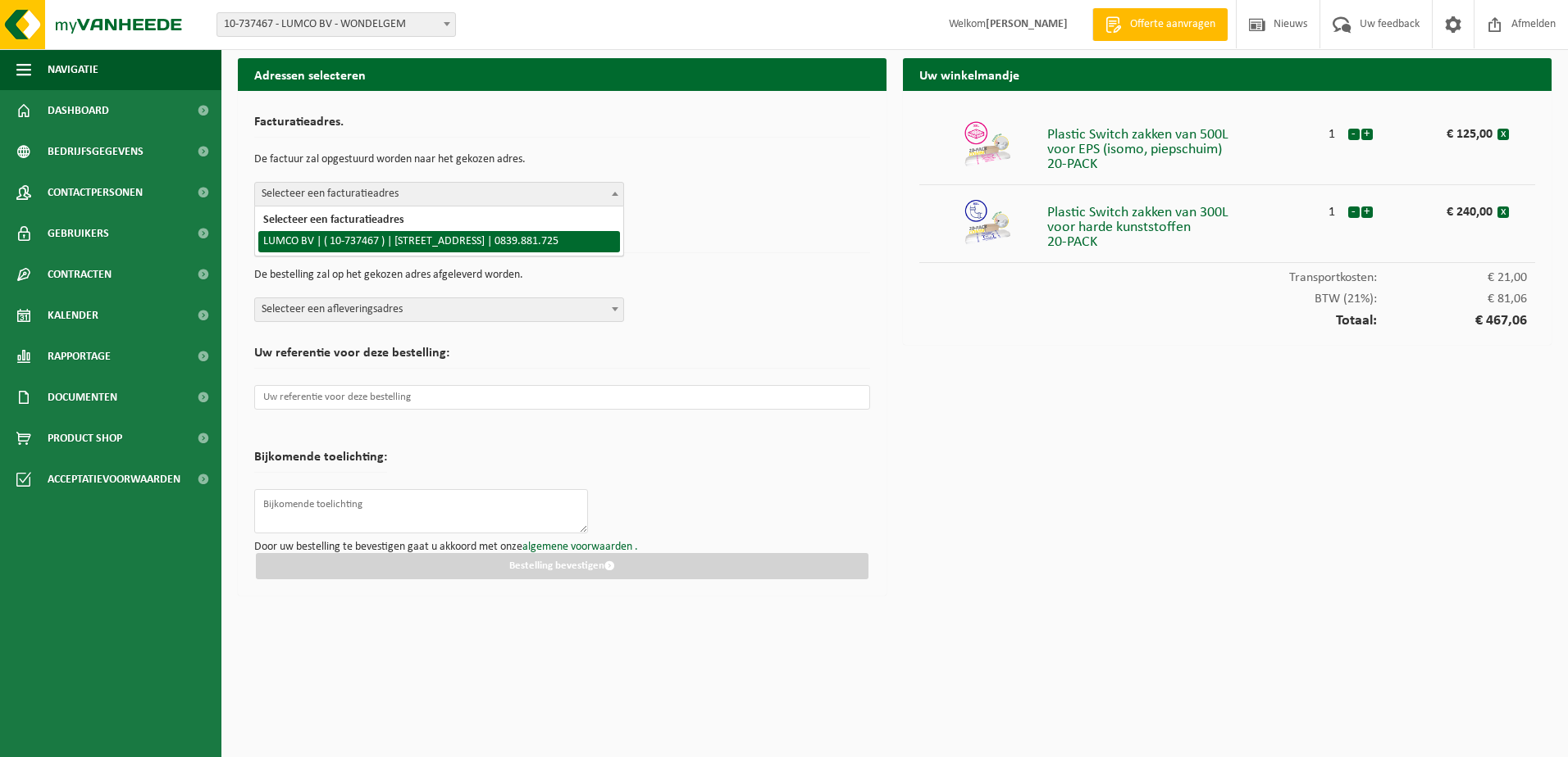
select select "3712"
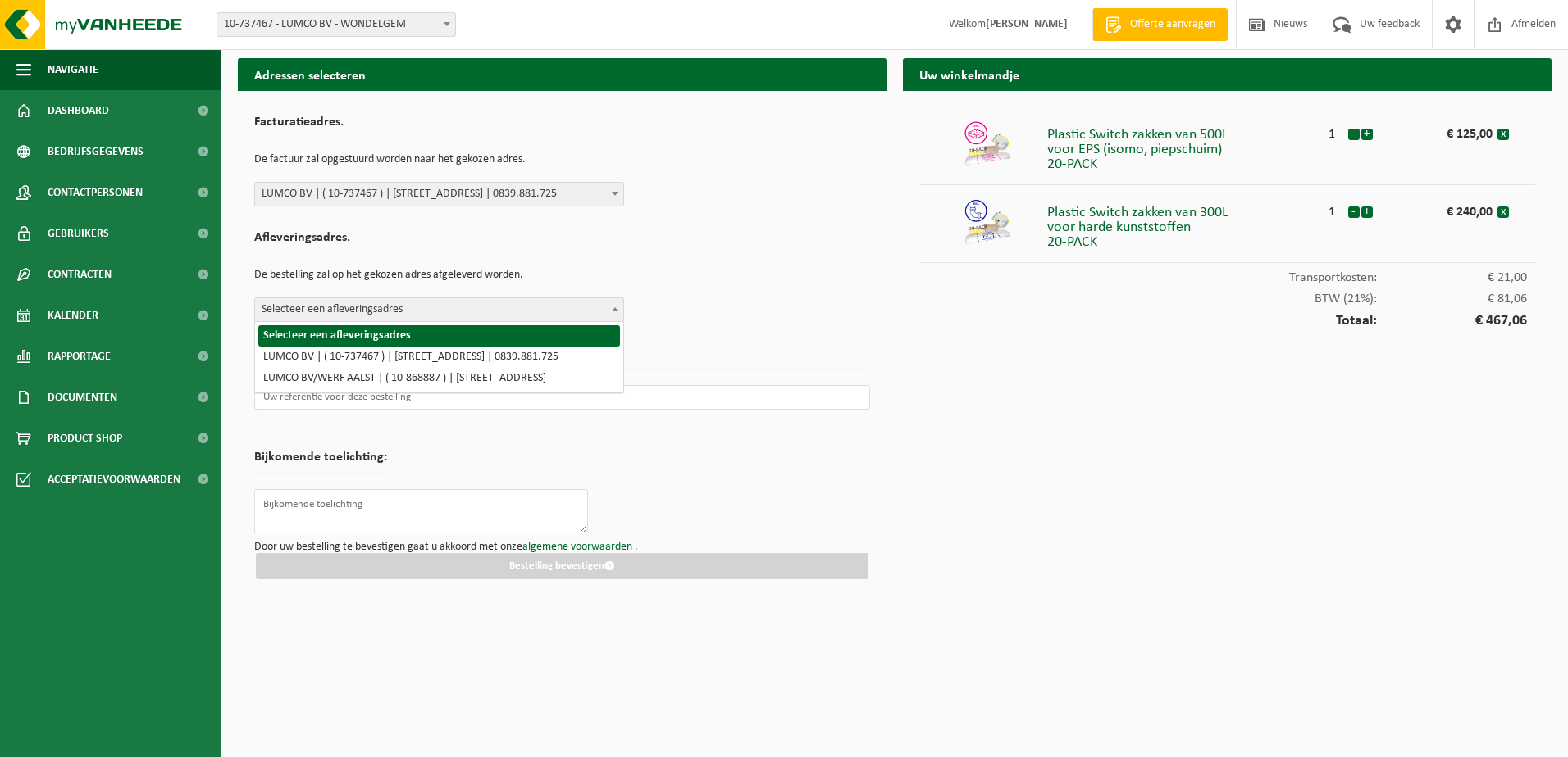
click at [608, 307] on span at bounding box center [615, 309] width 16 height 22
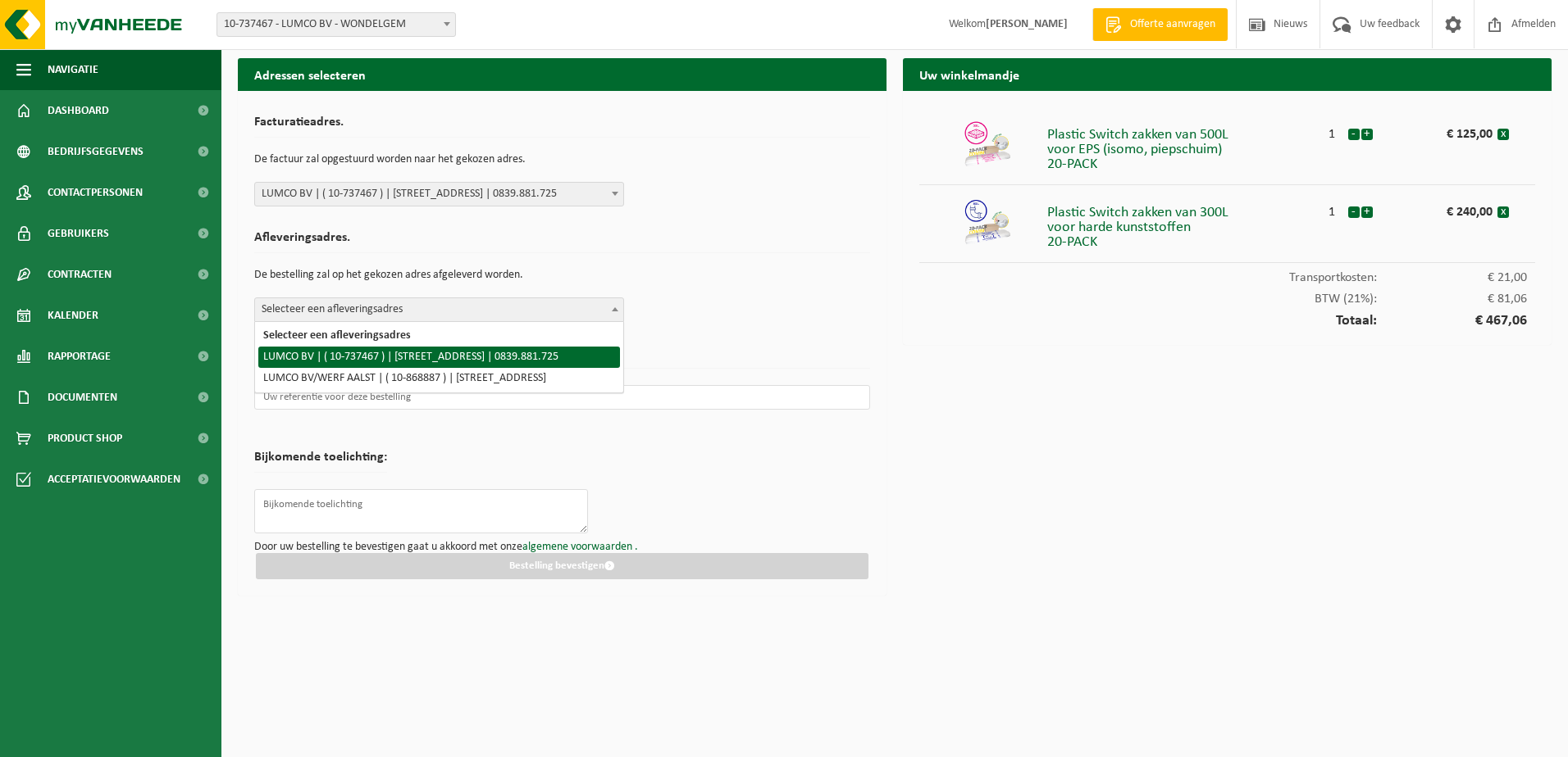
select select "3712"
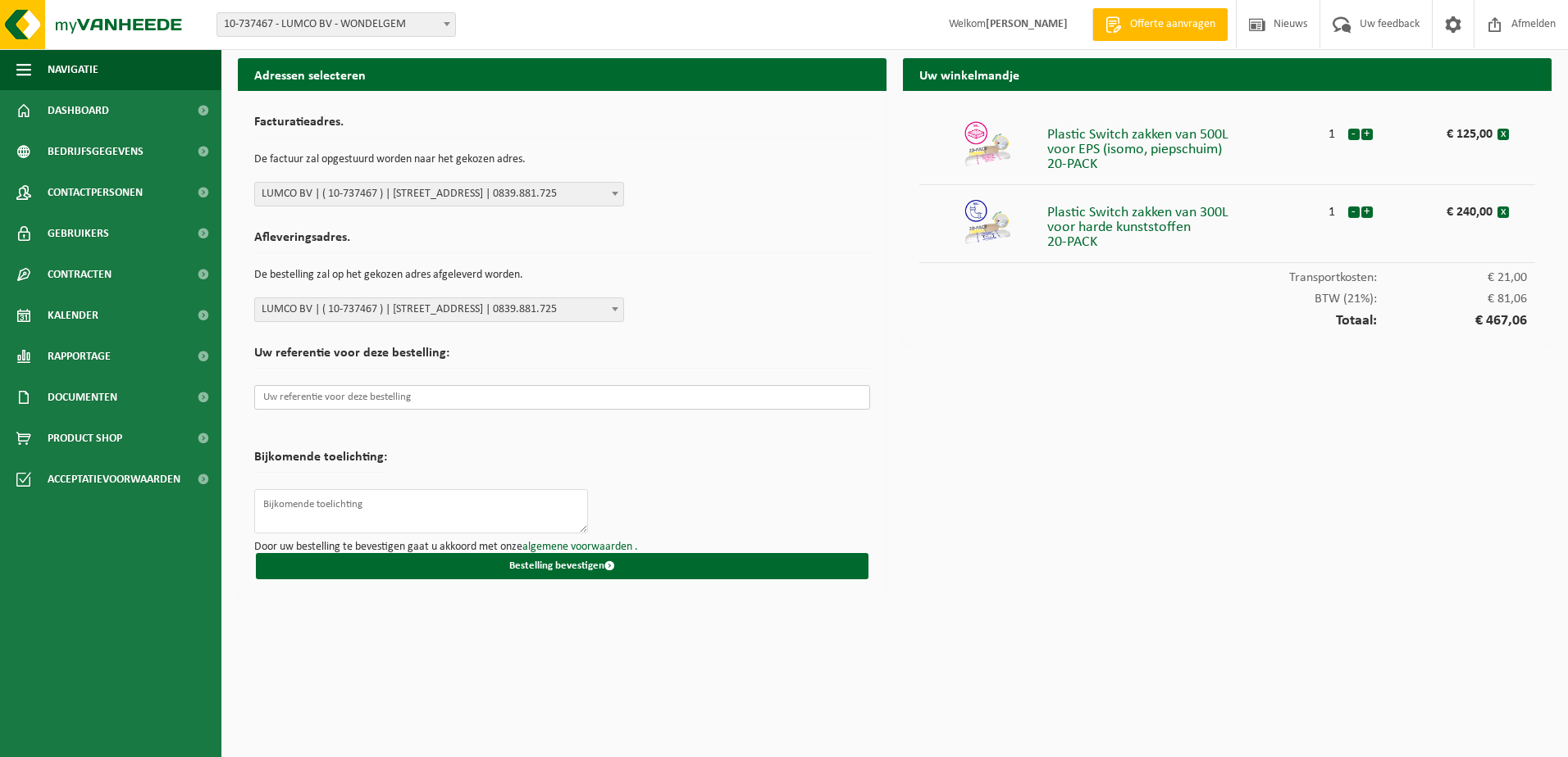
click at [421, 399] on input "text" at bounding box center [562, 397] width 616 height 24
type input "L"
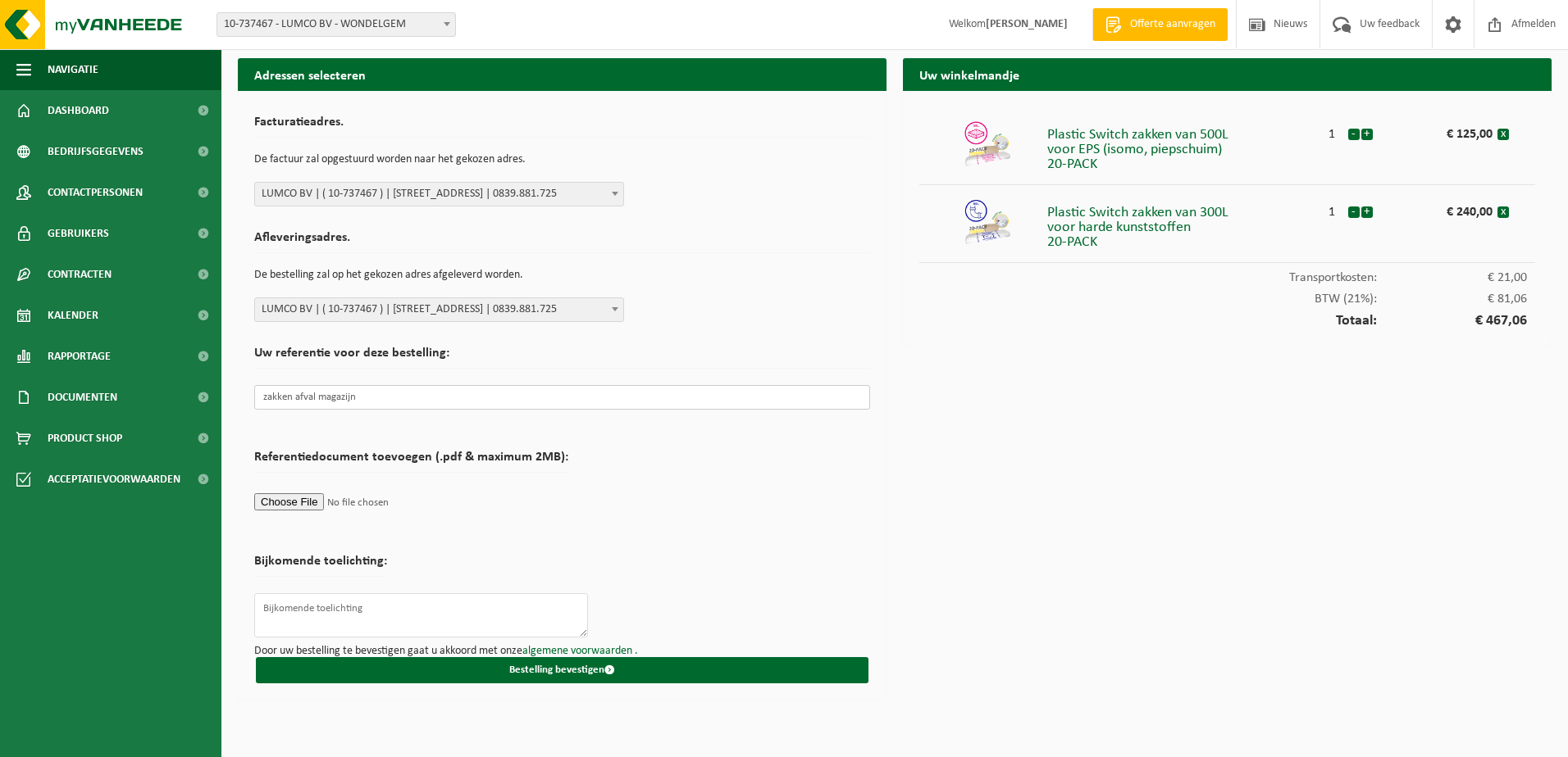
type input "zakken afval magazijn"
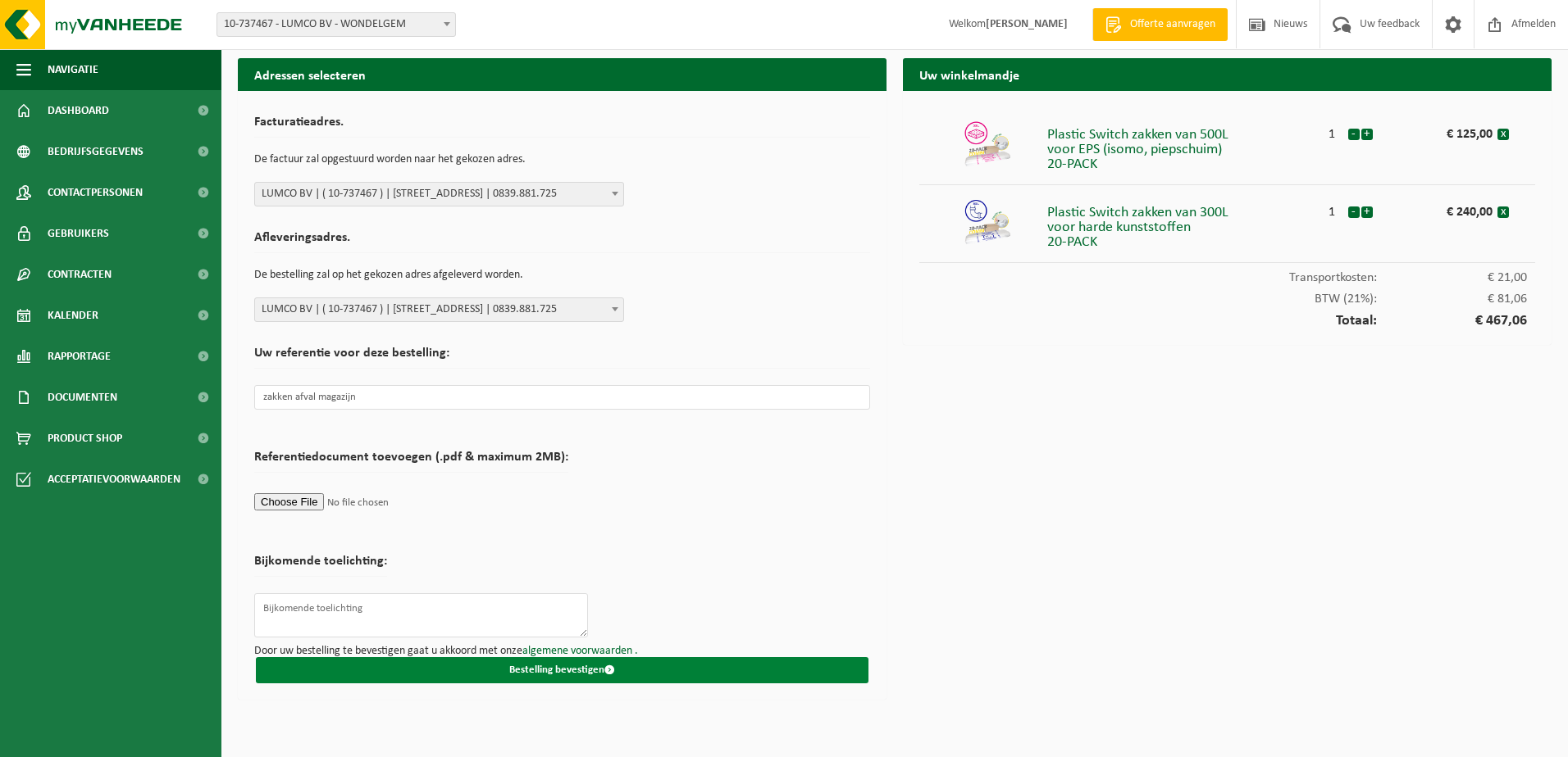
click at [580, 671] on button "Bestelling bevestigen" at bounding box center [563, 670] width 613 height 26
